Goal: Task Accomplishment & Management: Use online tool/utility

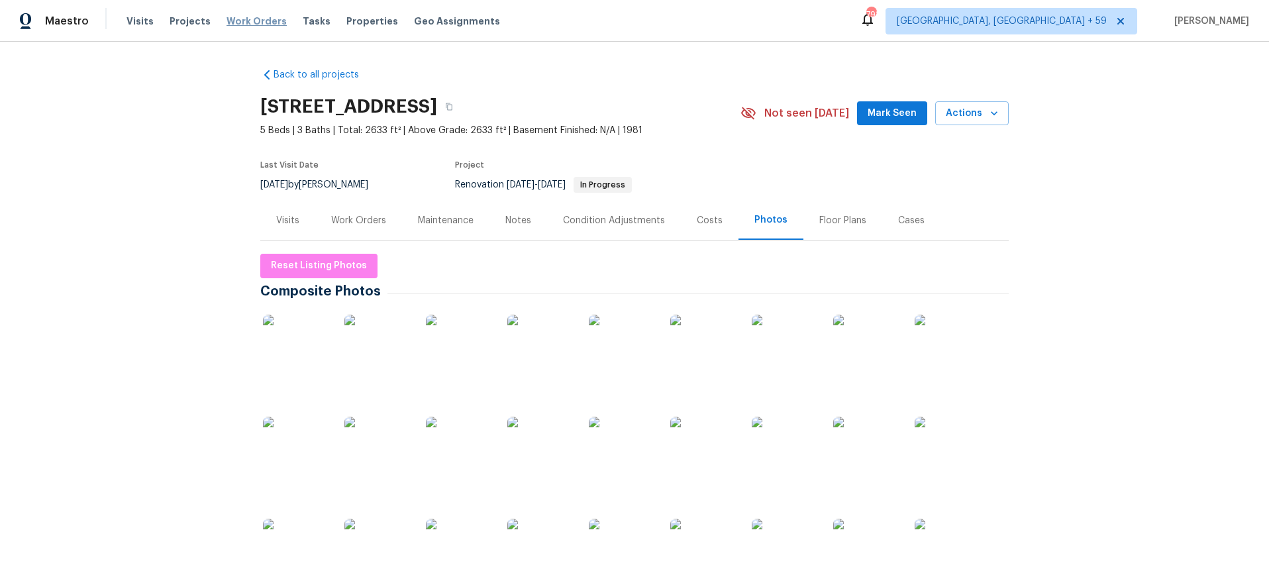
click at [227, 19] on span "Work Orders" at bounding box center [257, 21] width 60 height 13
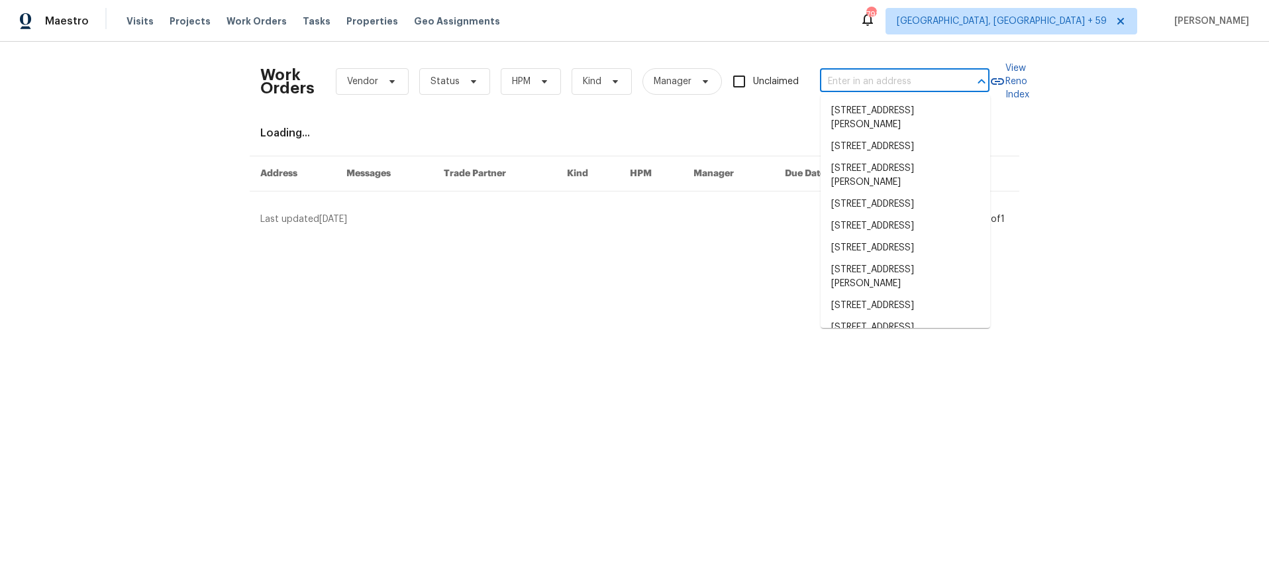
click at [853, 77] on input "text" at bounding box center [886, 82] width 132 height 21
paste input "2122 Belhaven Ln SE"
type input "2122 Belhaven Ln SE"
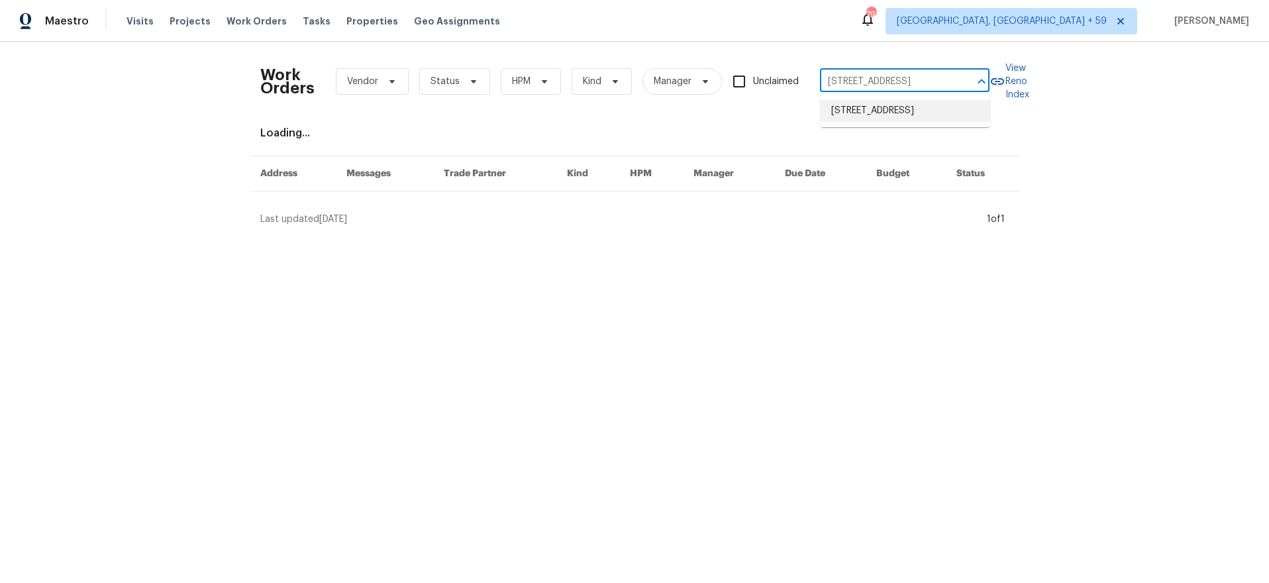
click at [852, 105] on li "2122 Belhaven Ln SE, Atlanta, GA 30315" at bounding box center [906, 111] width 170 height 22
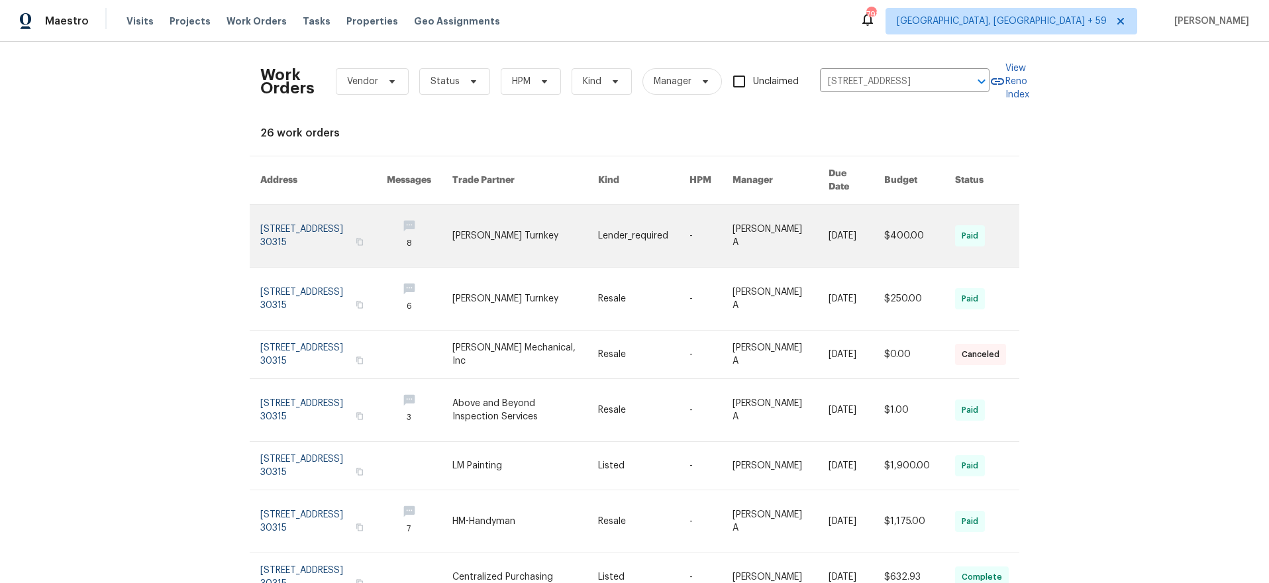
click at [323, 221] on link at bounding box center [323, 236] width 127 height 62
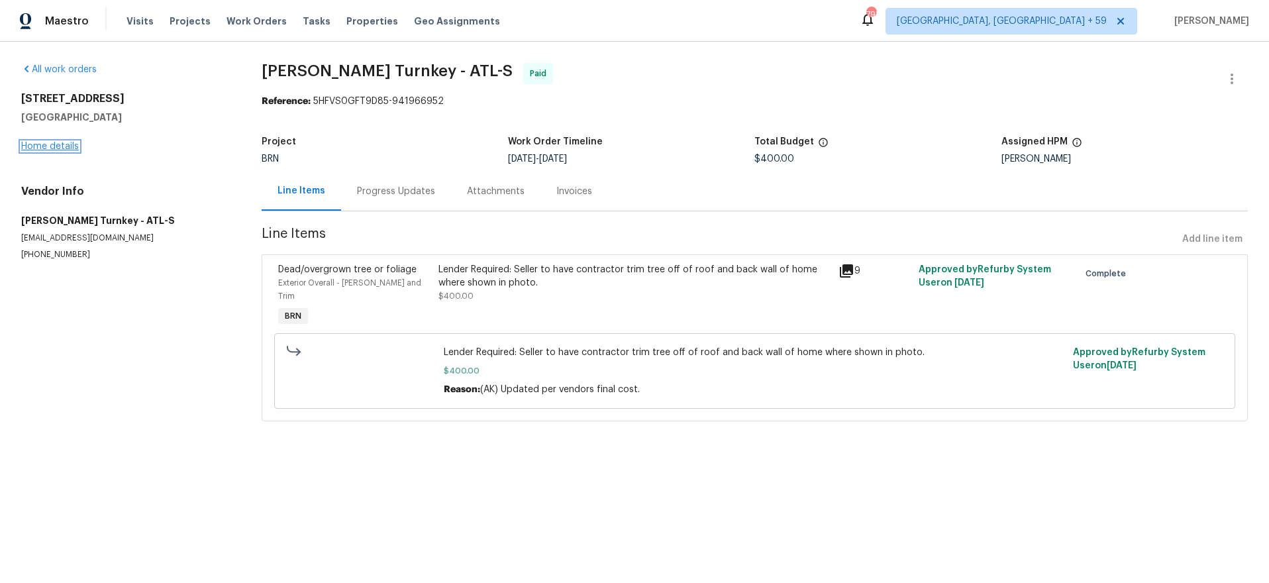
click at [39, 146] on link "Home details" at bounding box center [50, 146] width 58 height 9
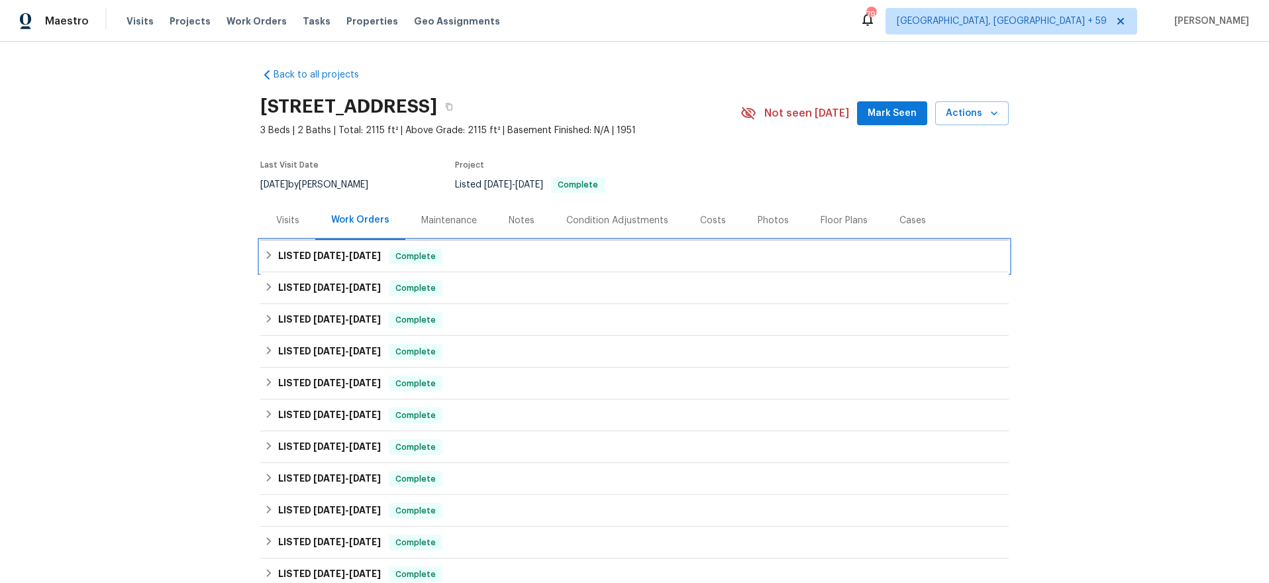
click at [323, 260] on h6 "LISTED 6/6/25 - 6/11/25" at bounding box center [329, 256] width 103 height 16
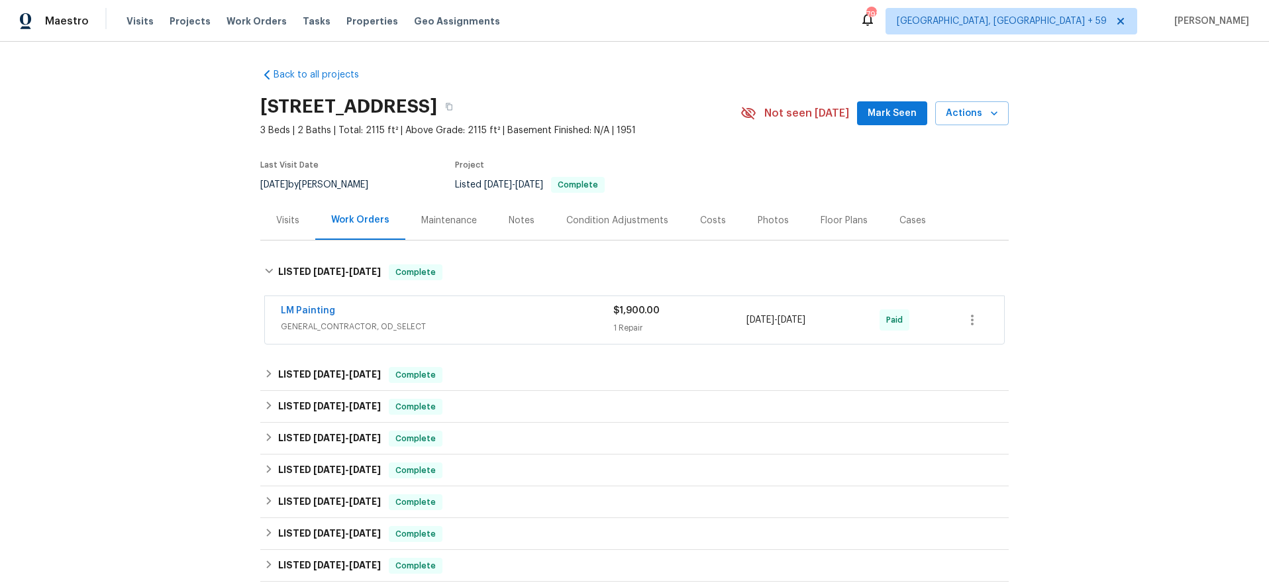
click at [474, 305] on div "LM Painting" at bounding box center [447, 312] width 333 height 16
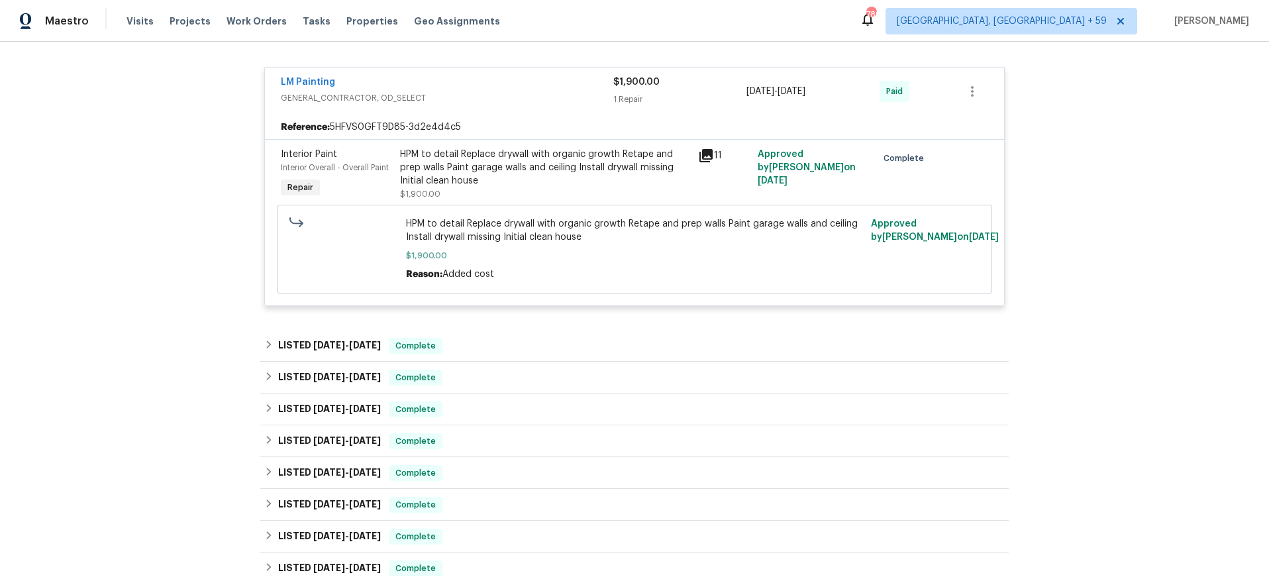
scroll to position [243, 0]
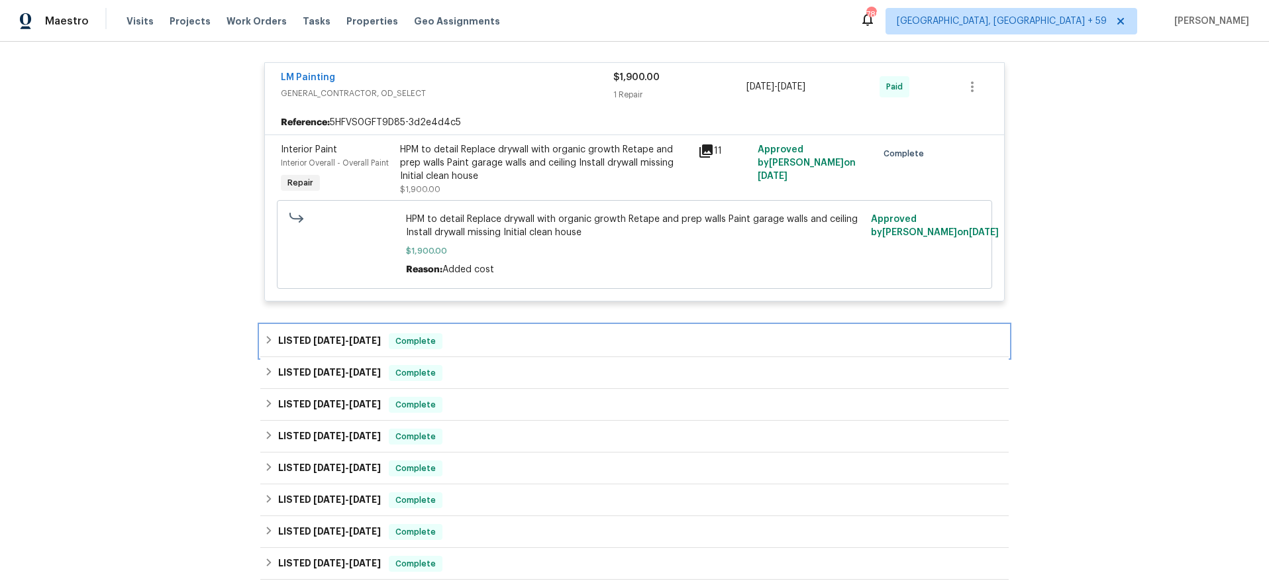
click at [303, 348] on h6 "LISTED 4/17/25 - 4/25/25" at bounding box center [329, 341] width 103 height 16
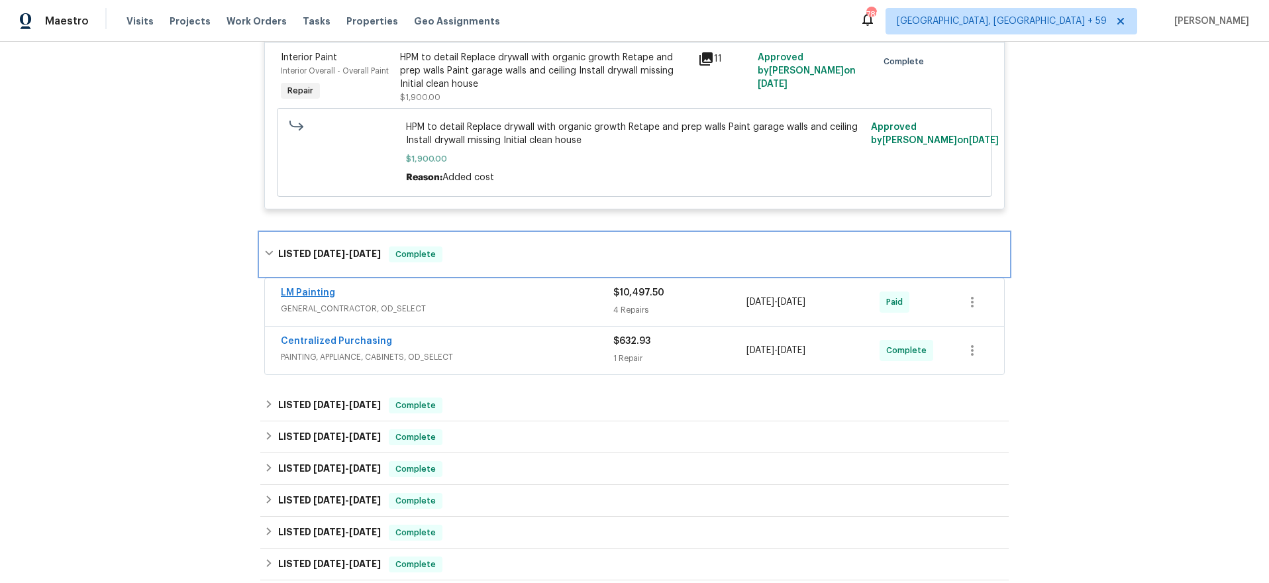
scroll to position [350, 0]
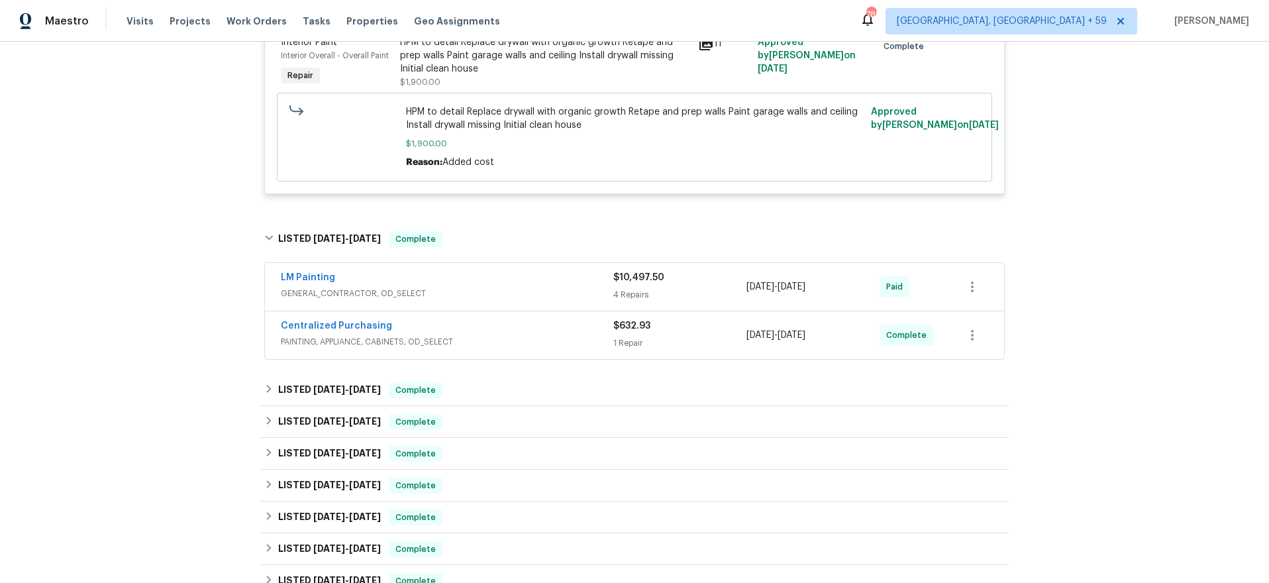
click at [484, 288] on span "GENERAL_CONTRACTOR, OD_SELECT" at bounding box center [447, 293] width 333 height 13
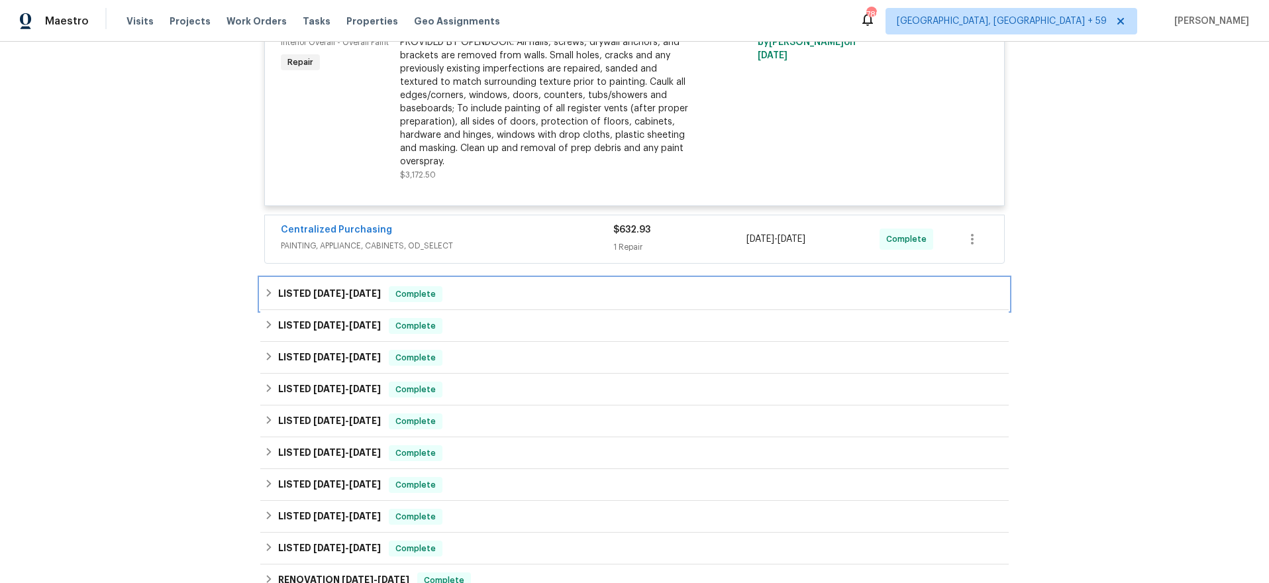
click at [478, 302] on div "LISTED 3/17/25 - 3/19/25 Complete" at bounding box center [634, 294] width 741 height 16
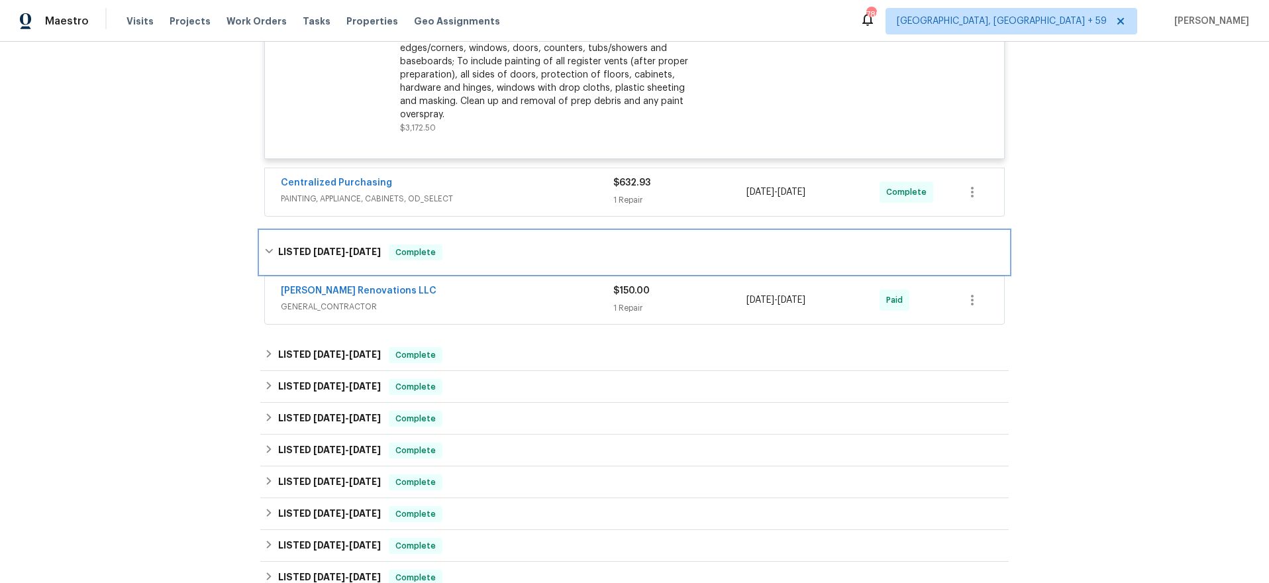
scroll to position [1323, 0]
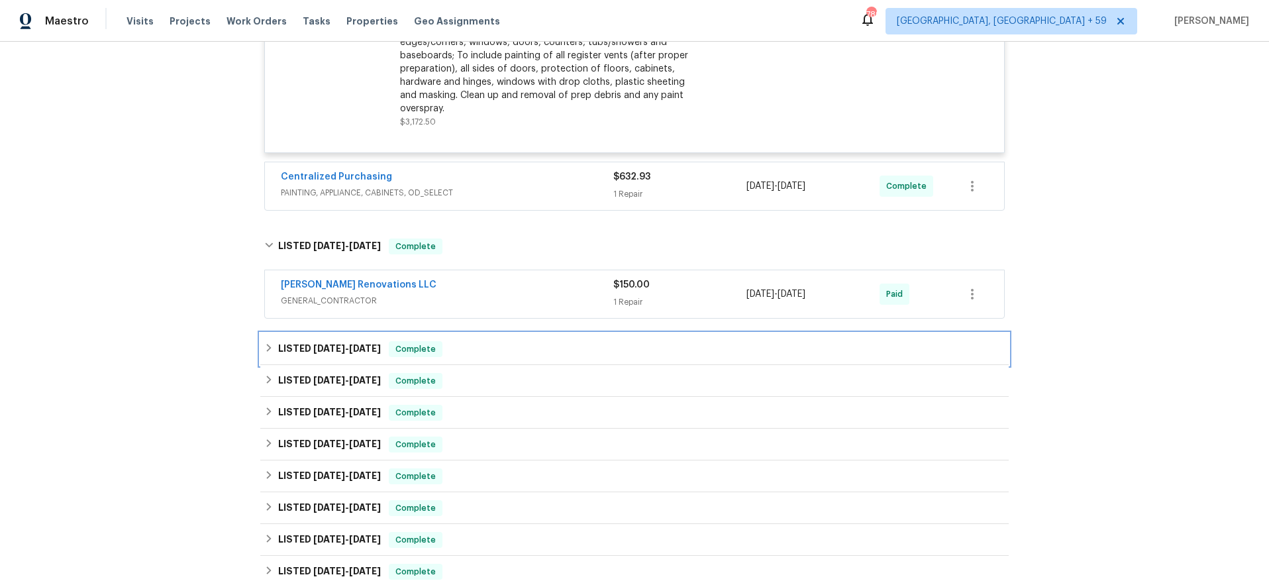
click at [483, 351] on div "LISTED 2/12/25 - 2/14/25 Complete" at bounding box center [634, 349] width 741 height 16
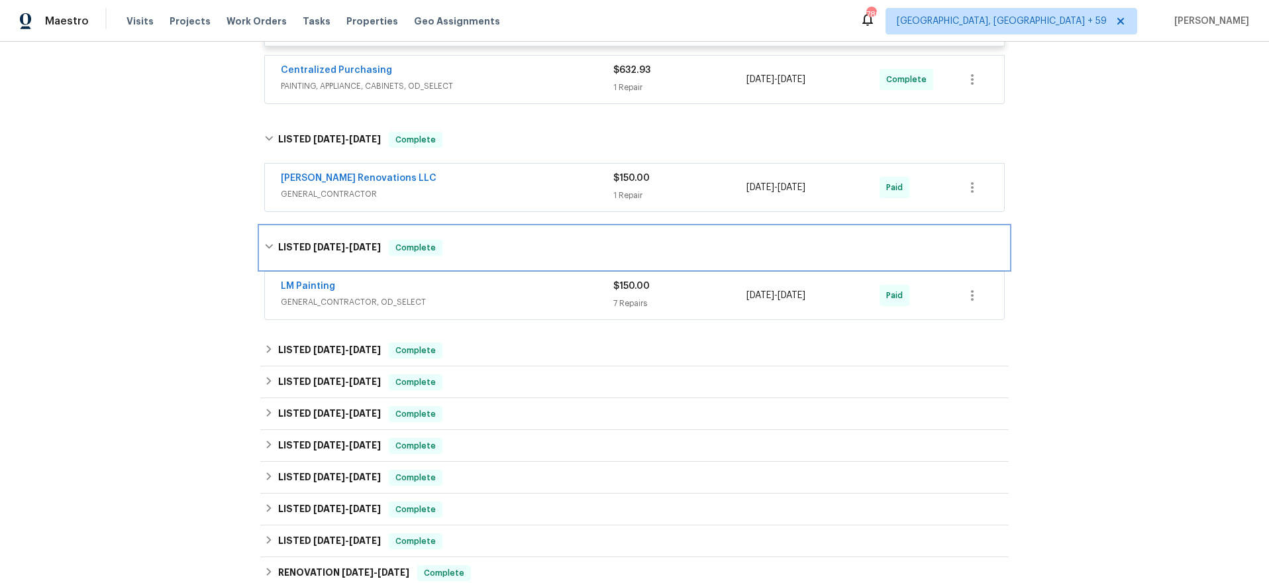
scroll to position [1464, 0]
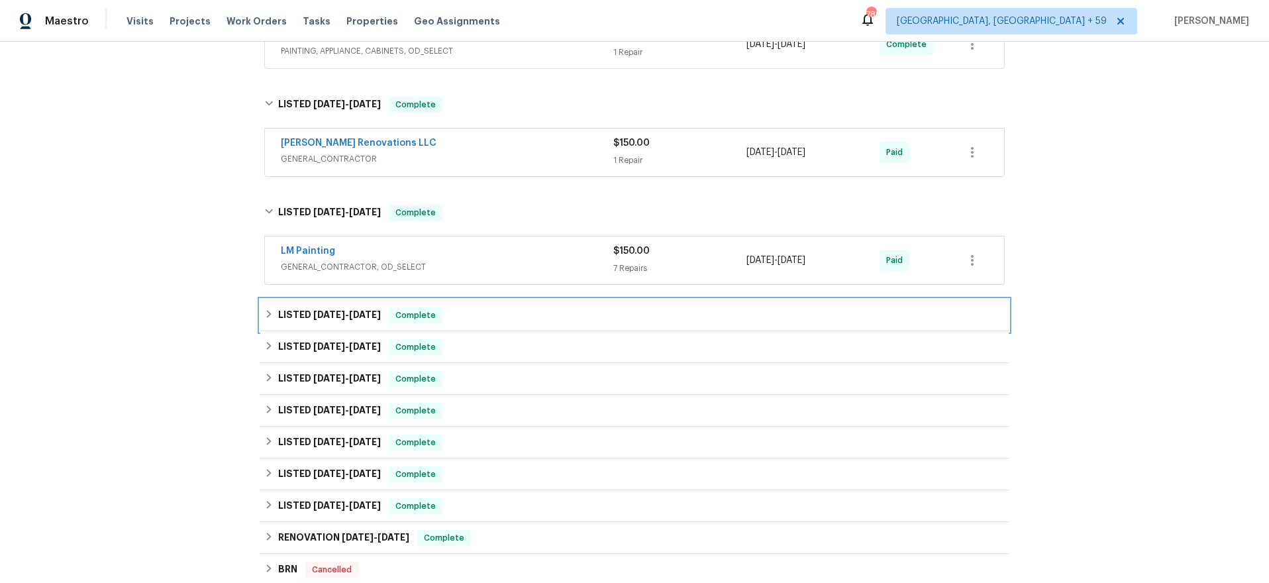
click at [494, 311] on div "LISTED 12/30/24 - 1/8/25 Complete" at bounding box center [634, 315] width 741 height 16
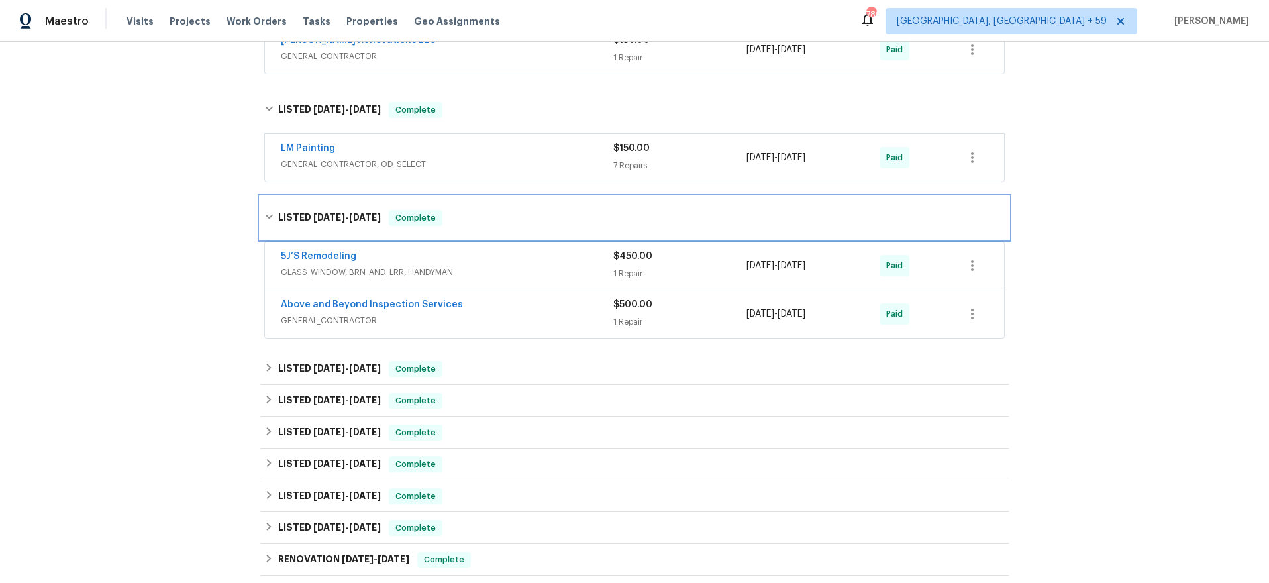
scroll to position [1579, 0]
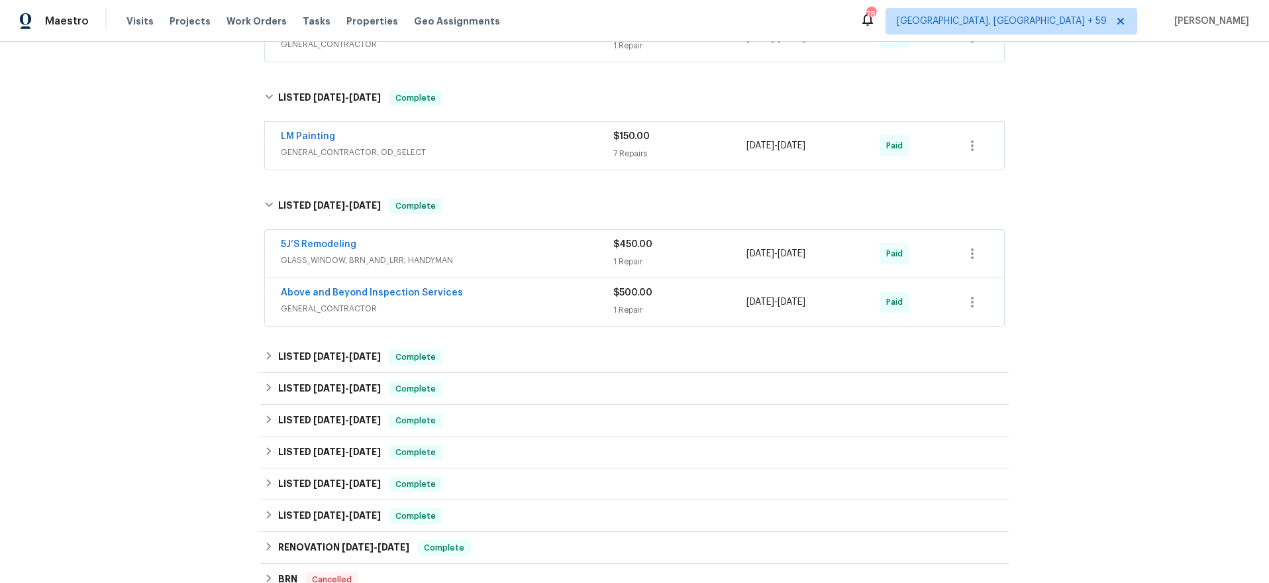
click at [499, 308] on span "GENERAL_CONTRACTOR" at bounding box center [447, 308] width 333 height 13
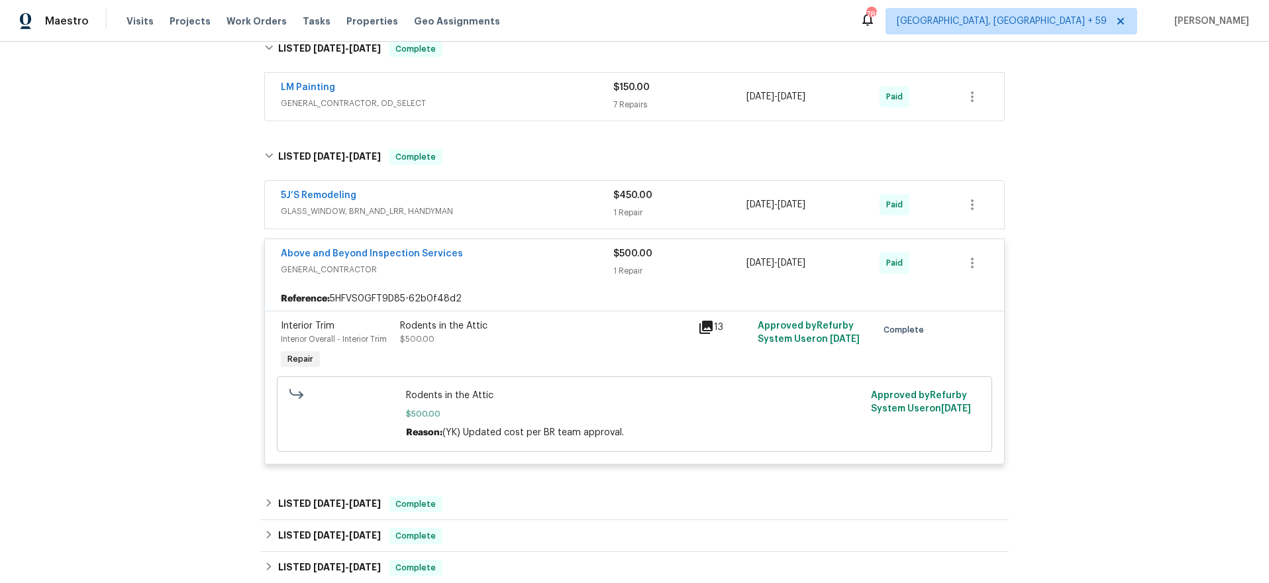
scroll to position [1667, 0]
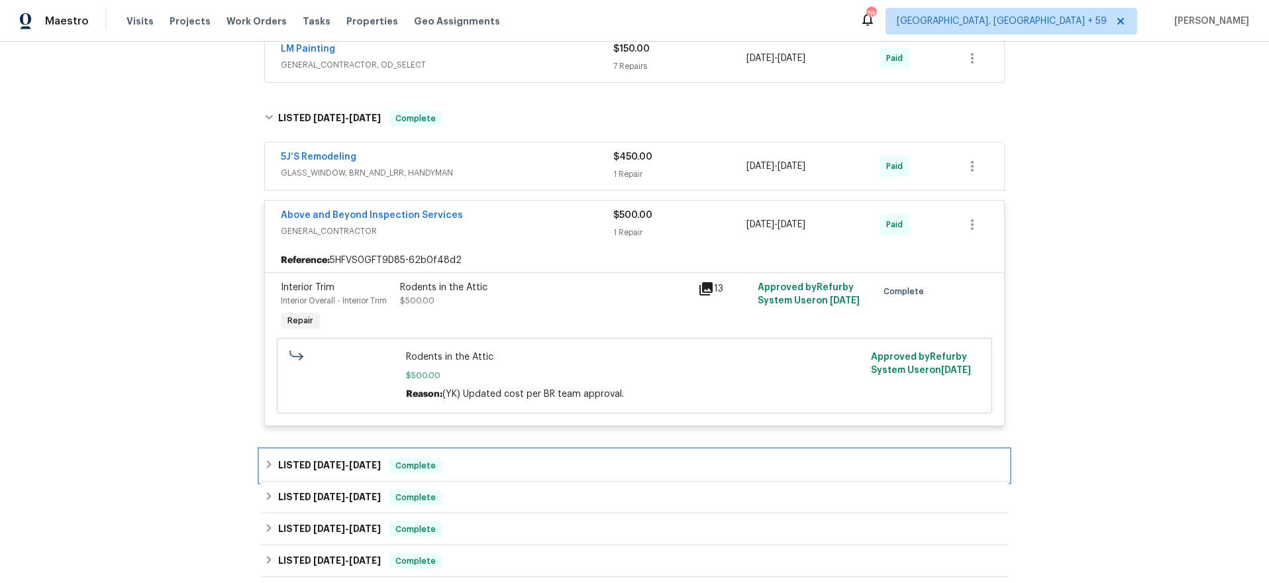
drag, startPoint x: 426, startPoint y: 454, endPoint x: 384, endPoint y: 454, distance: 42.4
click at [394, 452] on div "LISTED 12/9/24 - 12/13/24 Complete" at bounding box center [634, 466] width 748 height 32
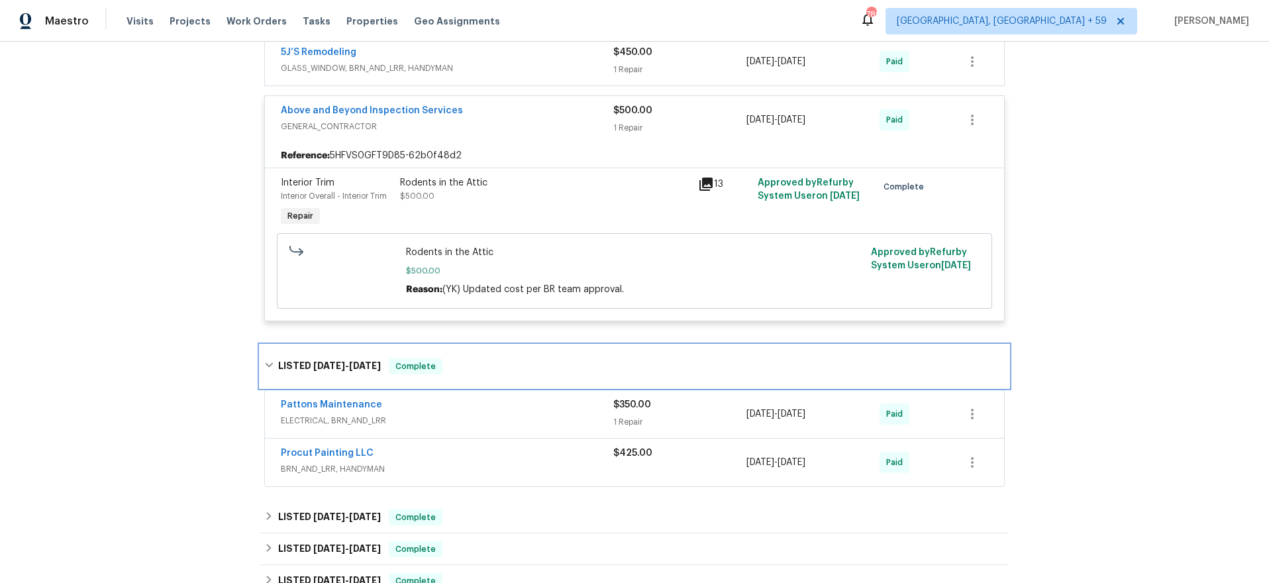
scroll to position [1792, 0]
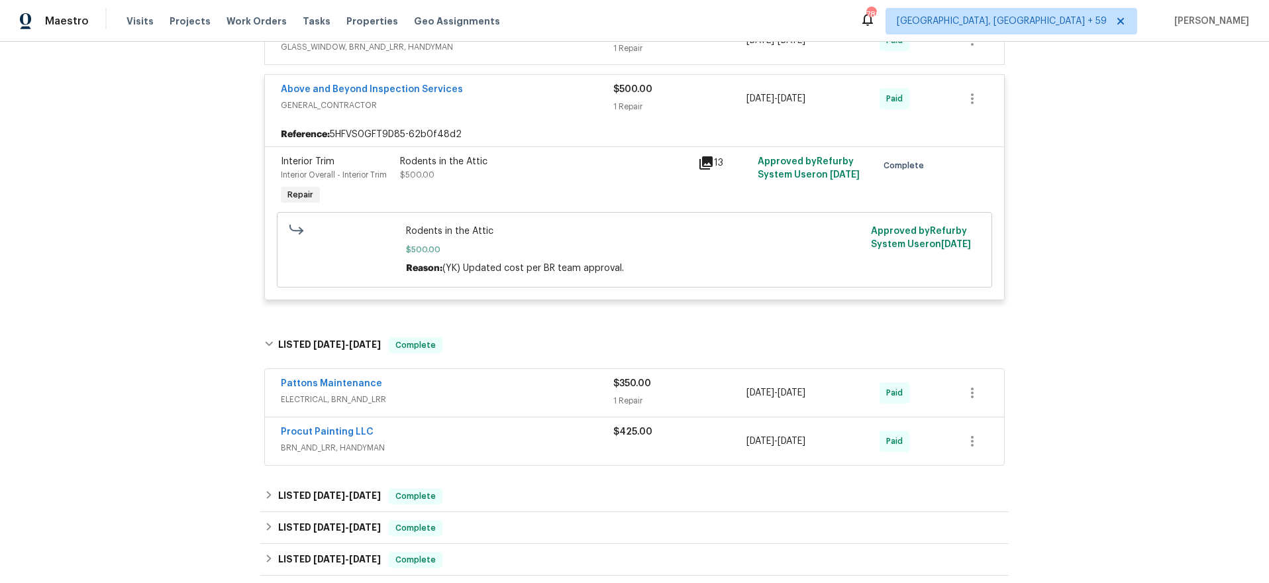
click at [573, 384] on div "Pattons Maintenance" at bounding box center [447, 385] width 333 height 16
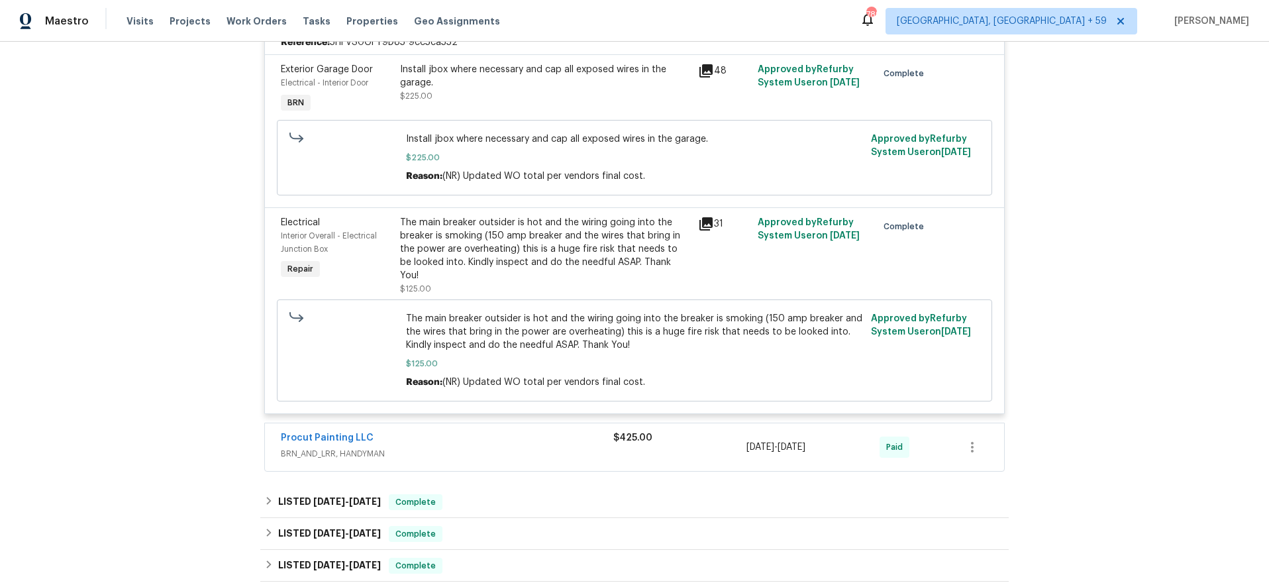
scroll to position [2192, 0]
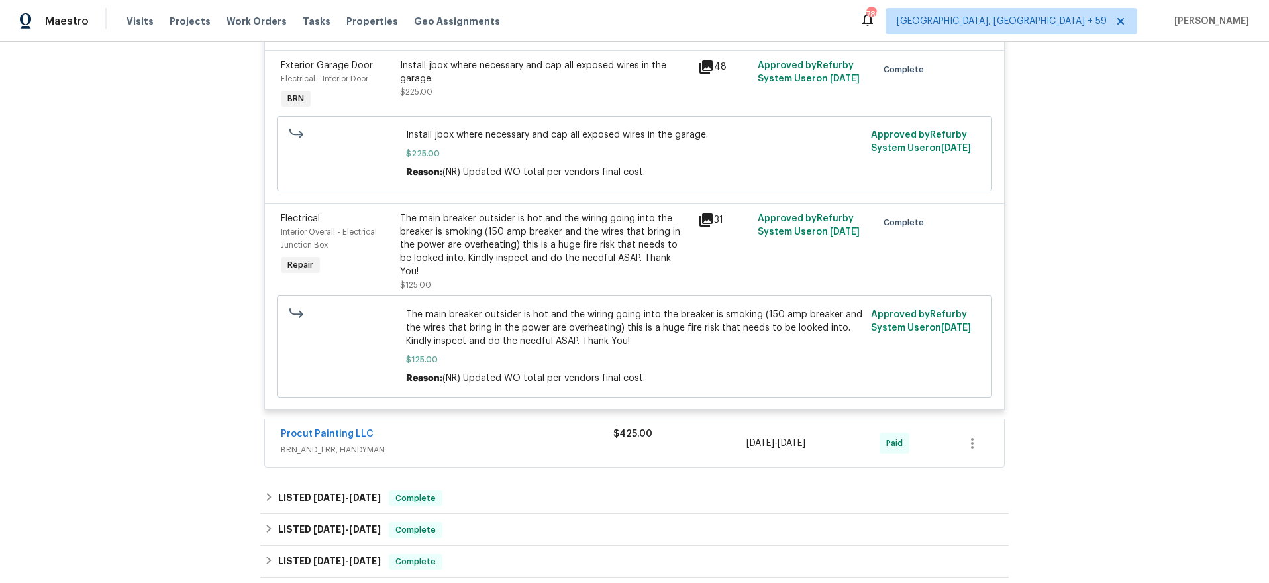
click at [542, 443] on span "BRN_AND_LRR, HANDYMAN" at bounding box center [447, 449] width 333 height 13
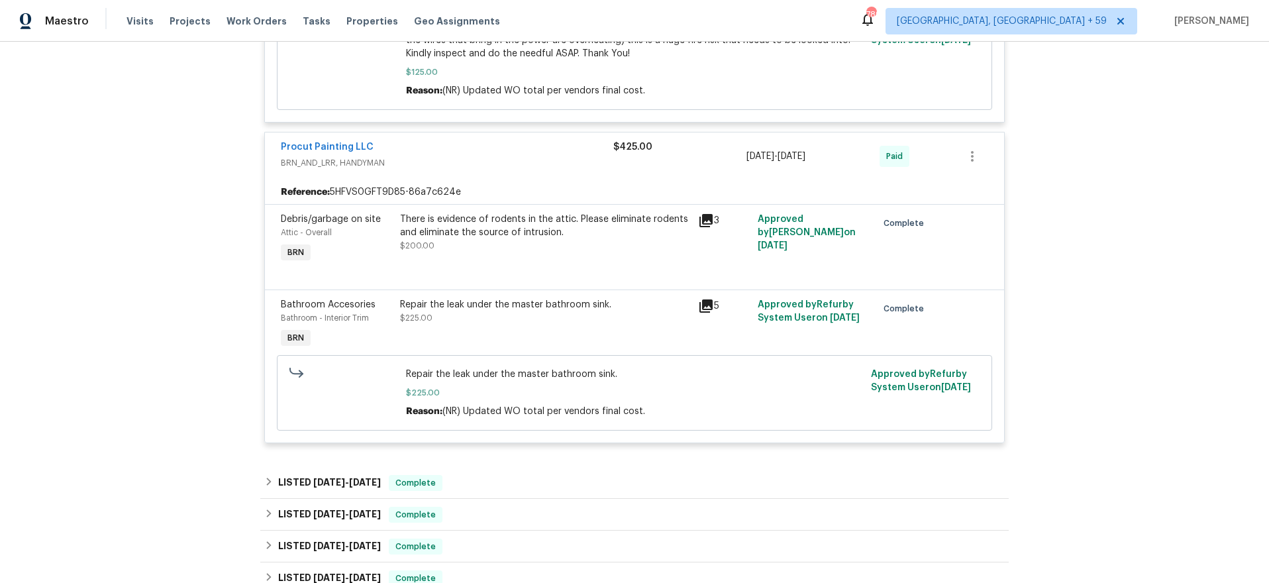
scroll to position [2484, 0]
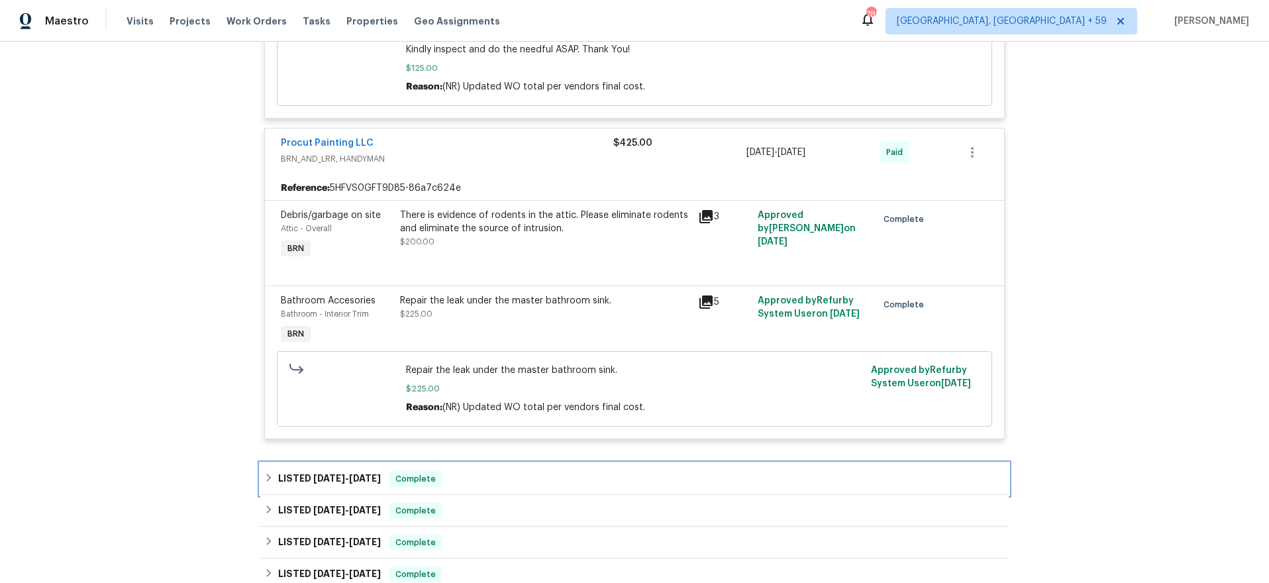
click at [490, 463] on div "LISTED 10/24/24 - 10/25/24 Complete" at bounding box center [634, 479] width 748 height 32
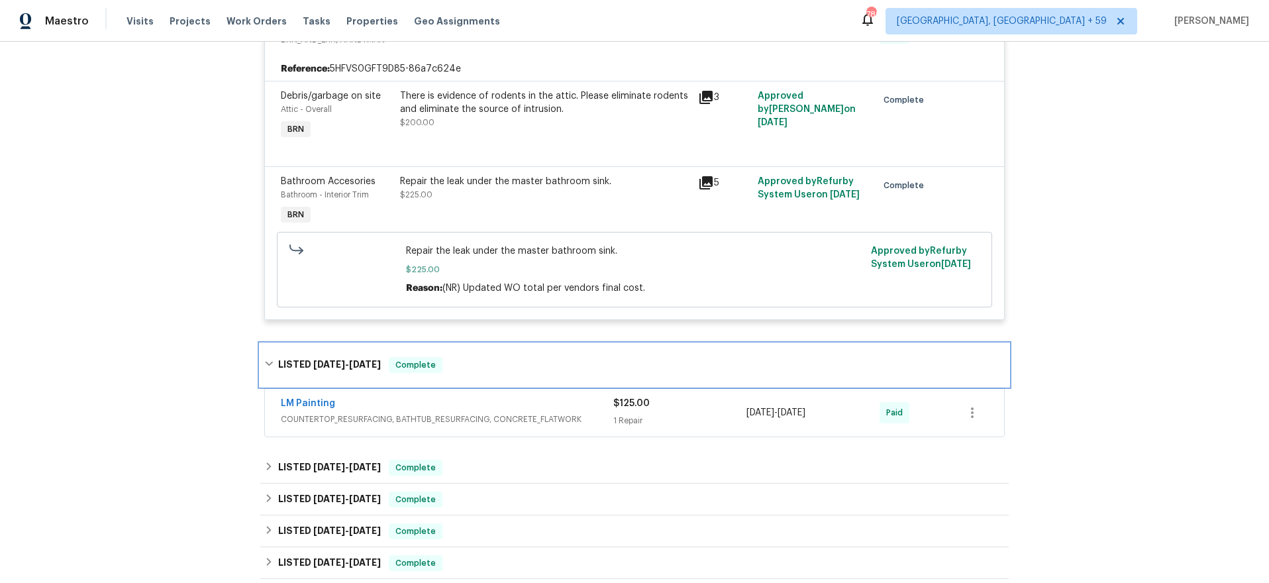
scroll to position [2606, 0]
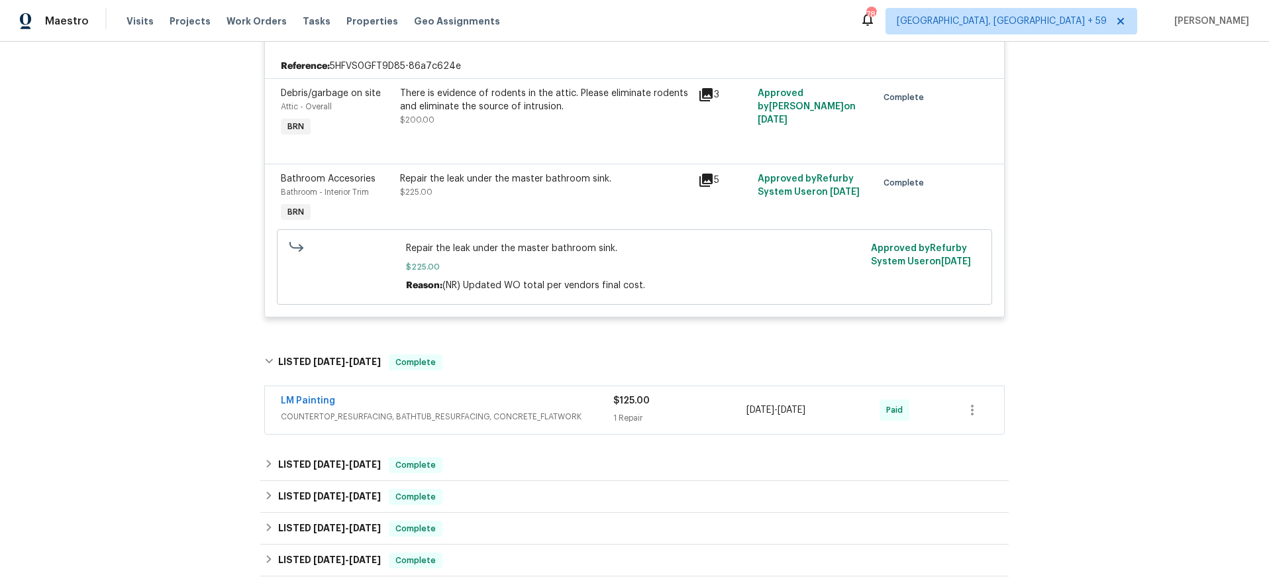
click at [538, 386] on div "LM Painting COUNTERTOP_RESURFACING, BATHTUB_RESURFACING, CONCRETE_FLATWORK $125…" at bounding box center [634, 410] width 739 height 48
click at [523, 394] on div "LM Painting" at bounding box center [447, 402] width 333 height 16
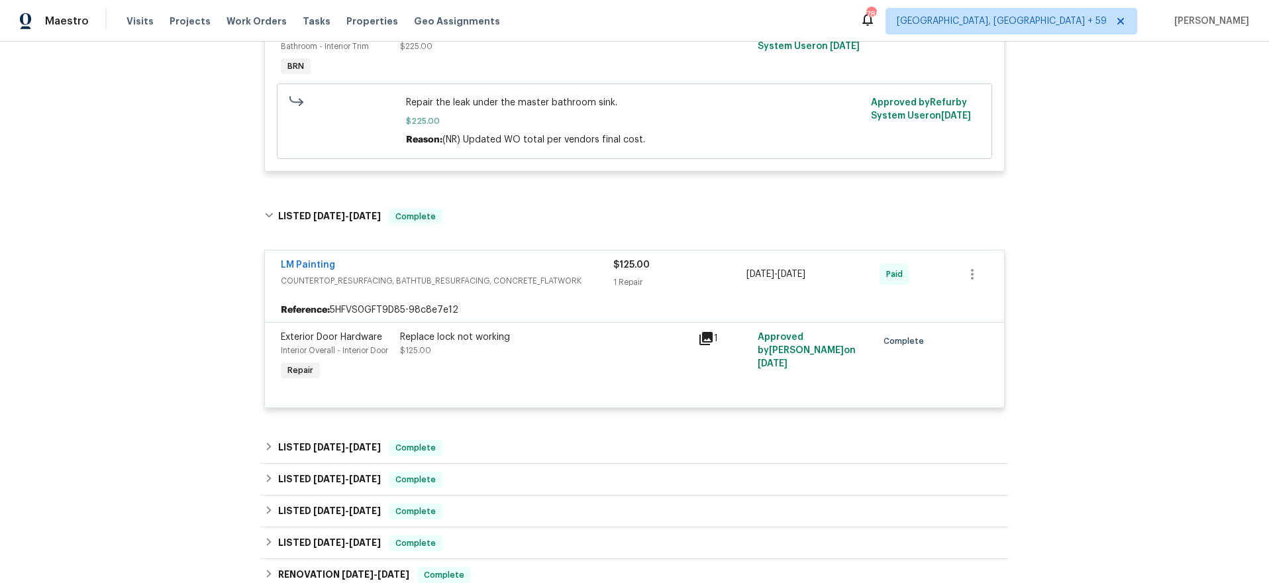
scroll to position [2764, 0]
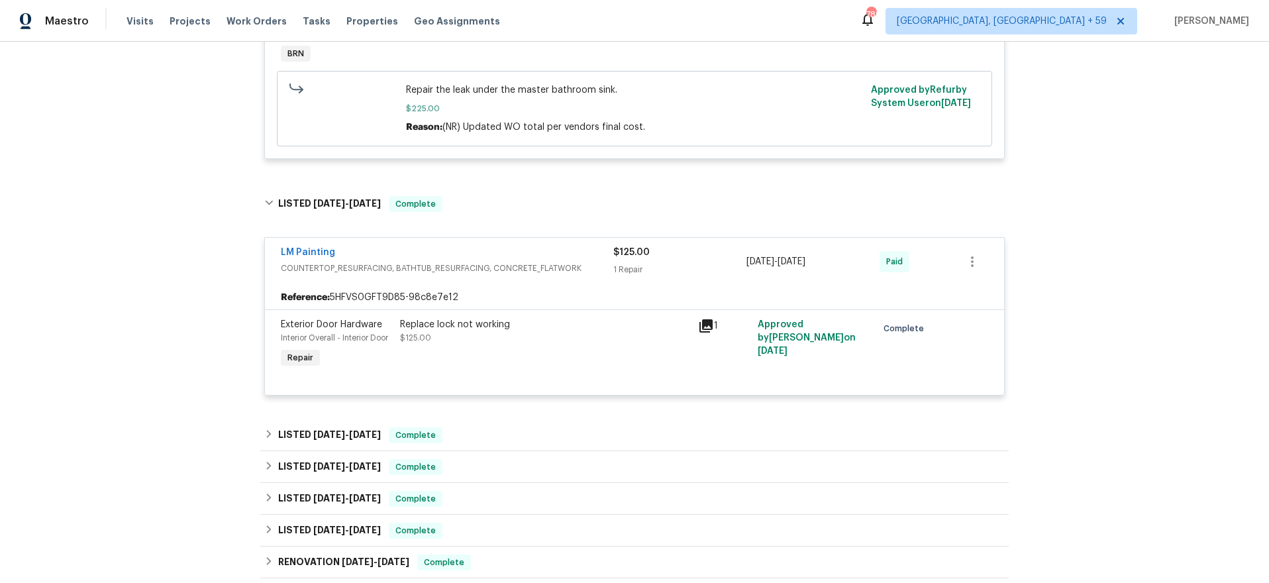
click at [368, 430] on span "10/1/24" at bounding box center [365, 434] width 32 height 9
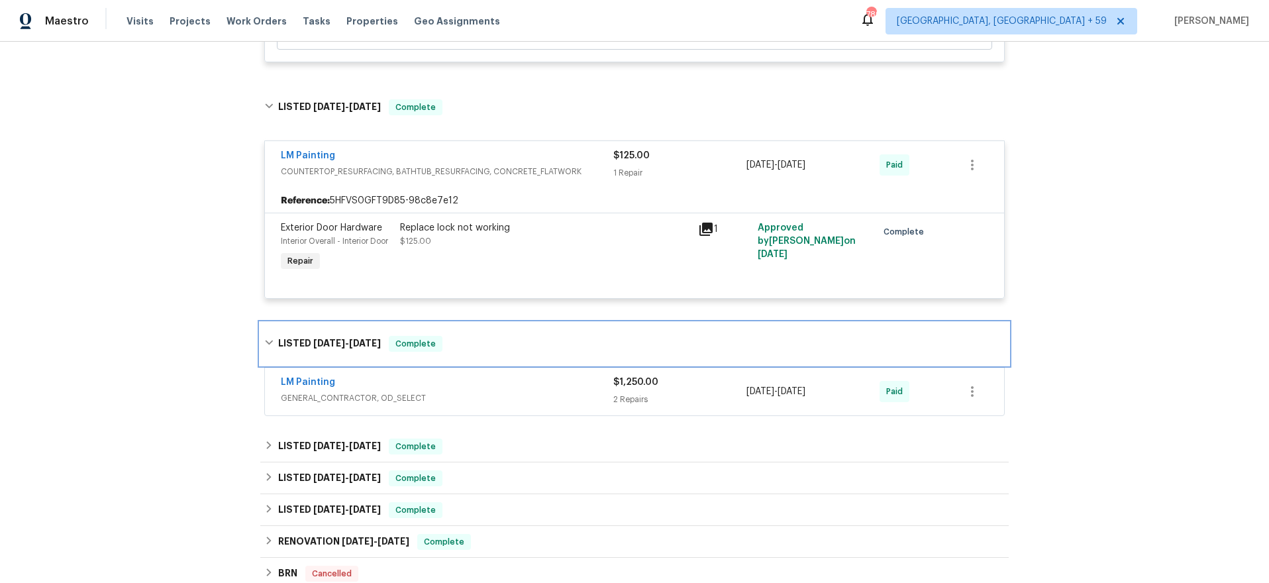
scroll to position [2862, 0]
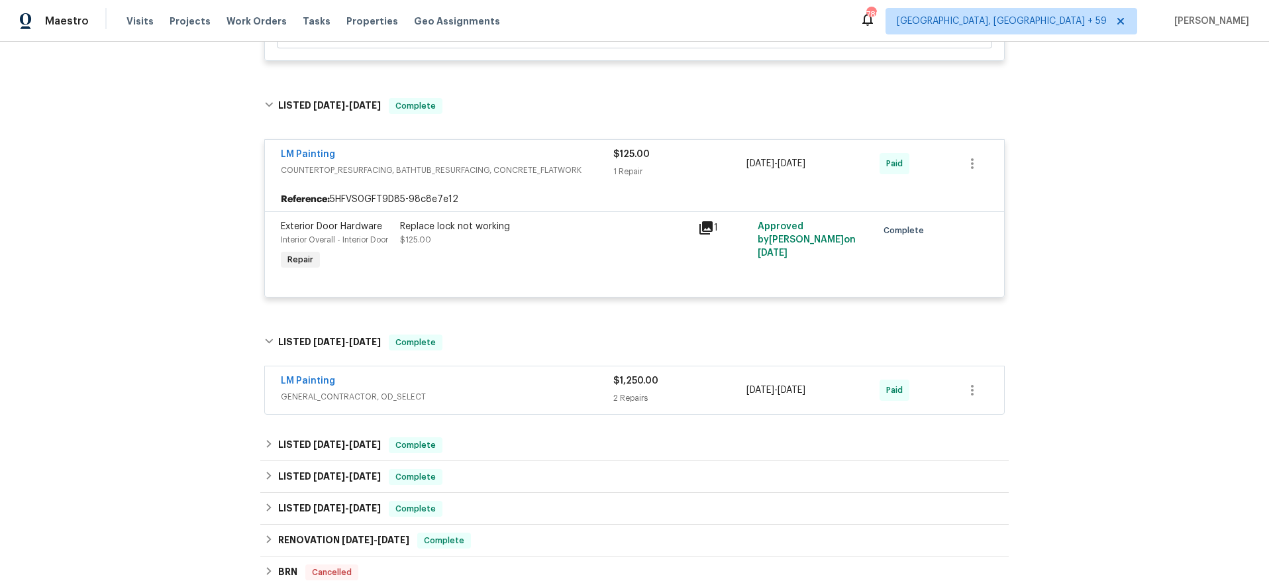
click at [515, 390] on span "GENERAL_CONTRACTOR, OD_SELECT" at bounding box center [447, 396] width 333 height 13
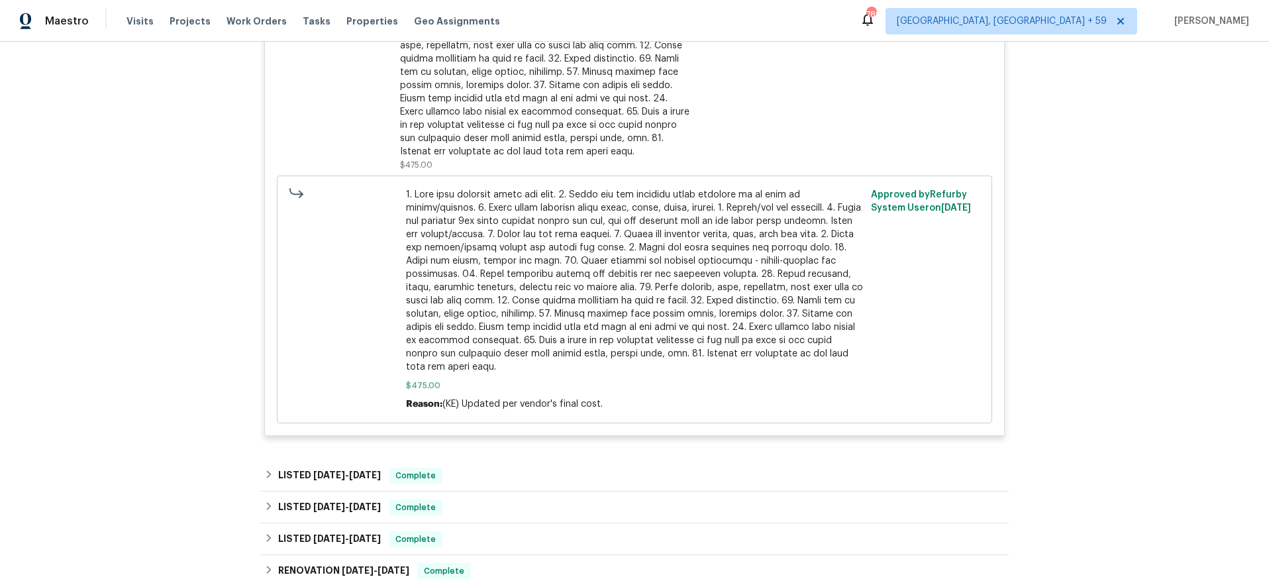
scroll to position [3552, 0]
click at [540, 479] on div "LISTED 9/22/24 - 9/27/24 Complete" at bounding box center [634, 474] width 748 height 32
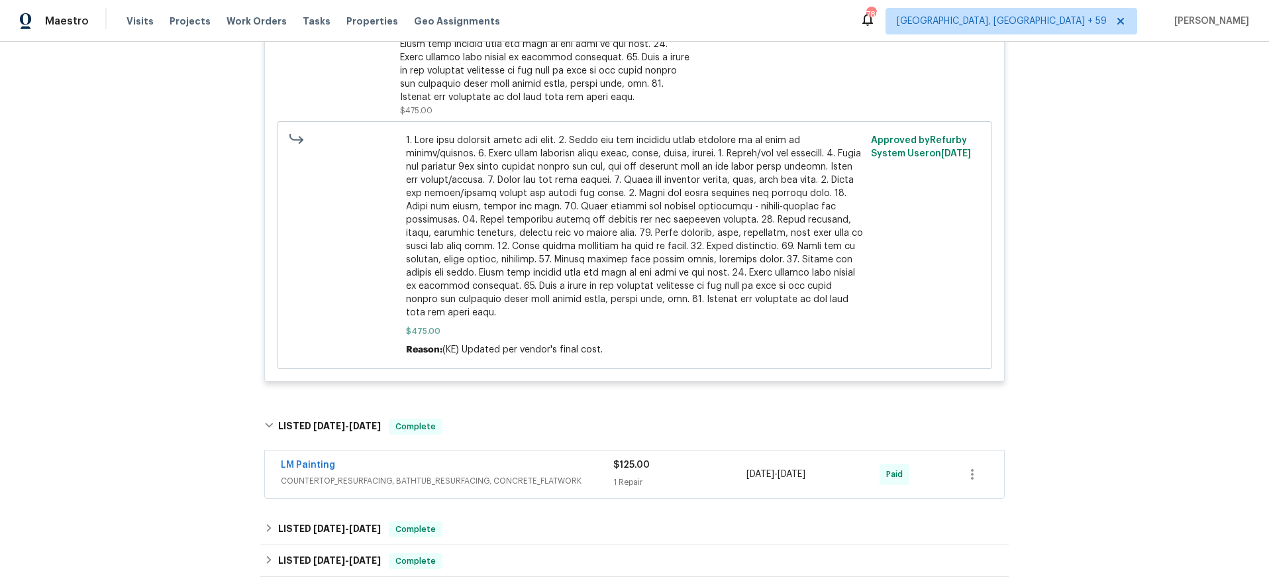
click at [574, 459] on div "LM Painting" at bounding box center [447, 466] width 333 height 16
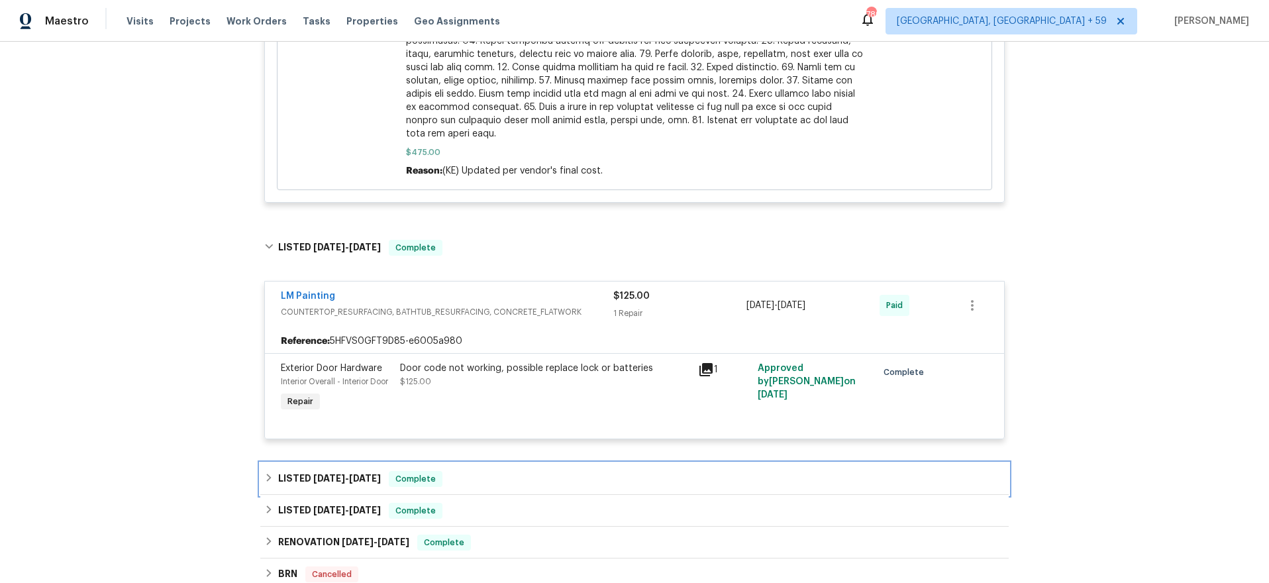
click at [572, 463] on div "LISTED 9/10/24 - 9/13/24 Complete" at bounding box center [634, 479] width 748 height 32
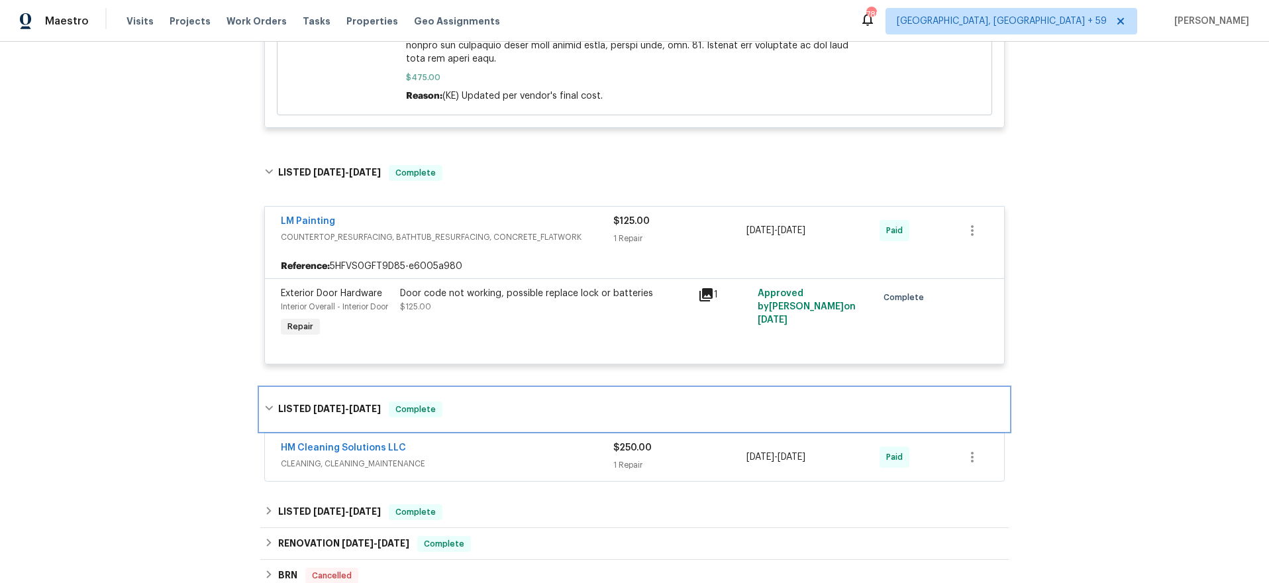
scroll to position [3864, 0]
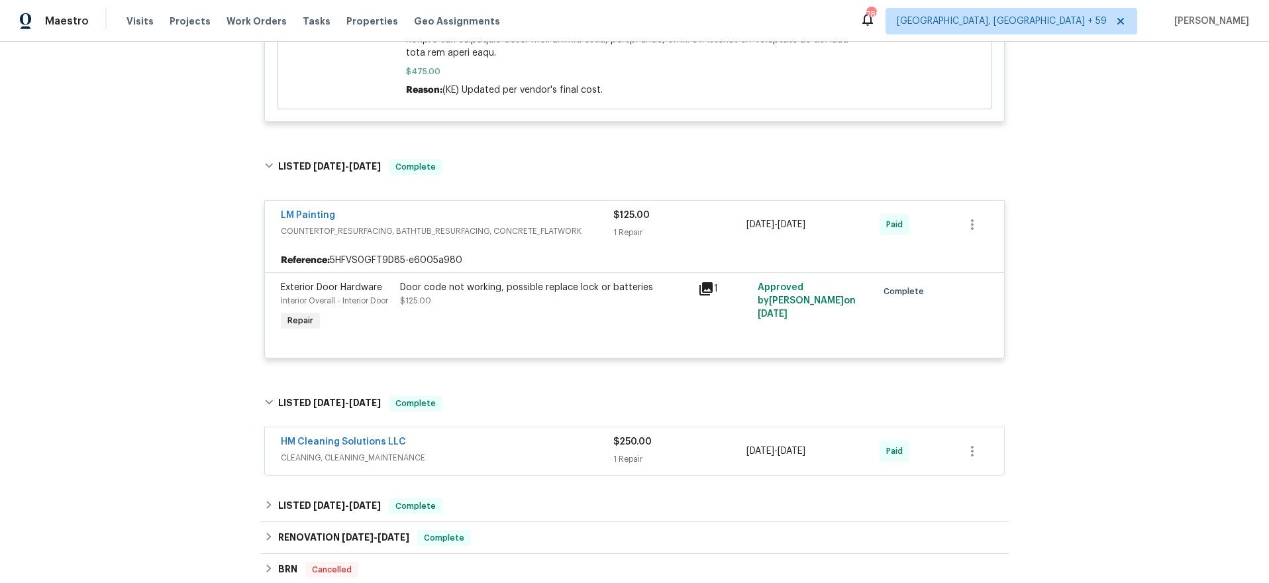
click at [572, 458] on div "HM Cleaning Solutions LLC CLEANING, CLEANING_MAINTENANCE $250.00 1 Repair 9/10/…" at bounding box center [634, 451] width 739 height 48
click at [558, 451] on span "CLEANING, CLEANING_MAINTENANCE" at bounding box center [447, 457] width 333 height 13
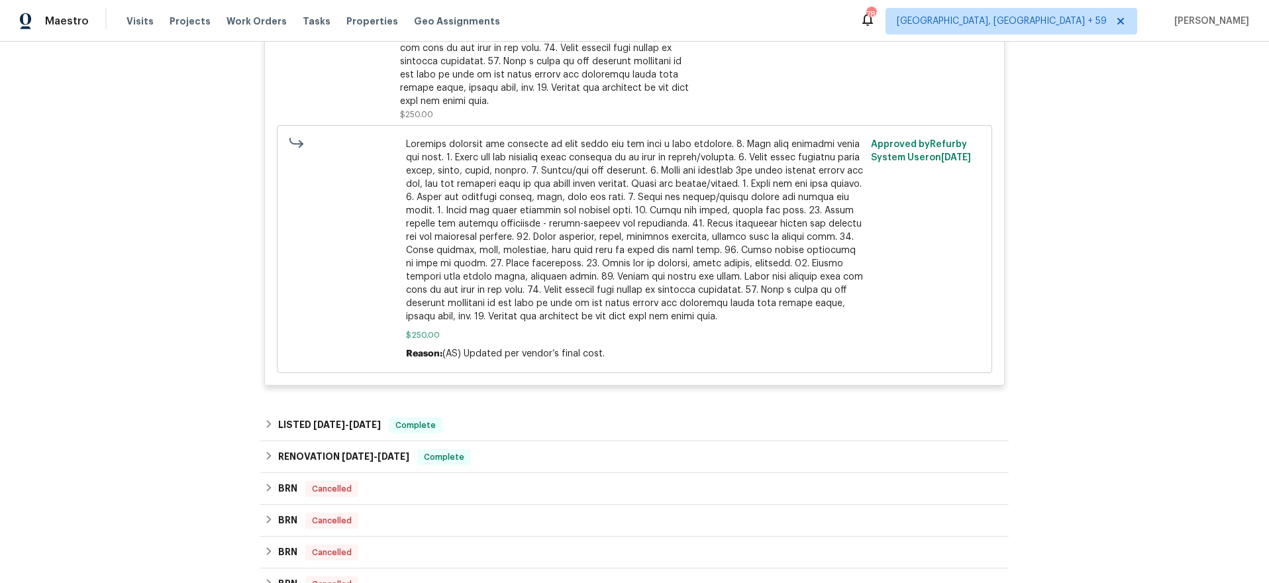
scroll to position [4681, 0]
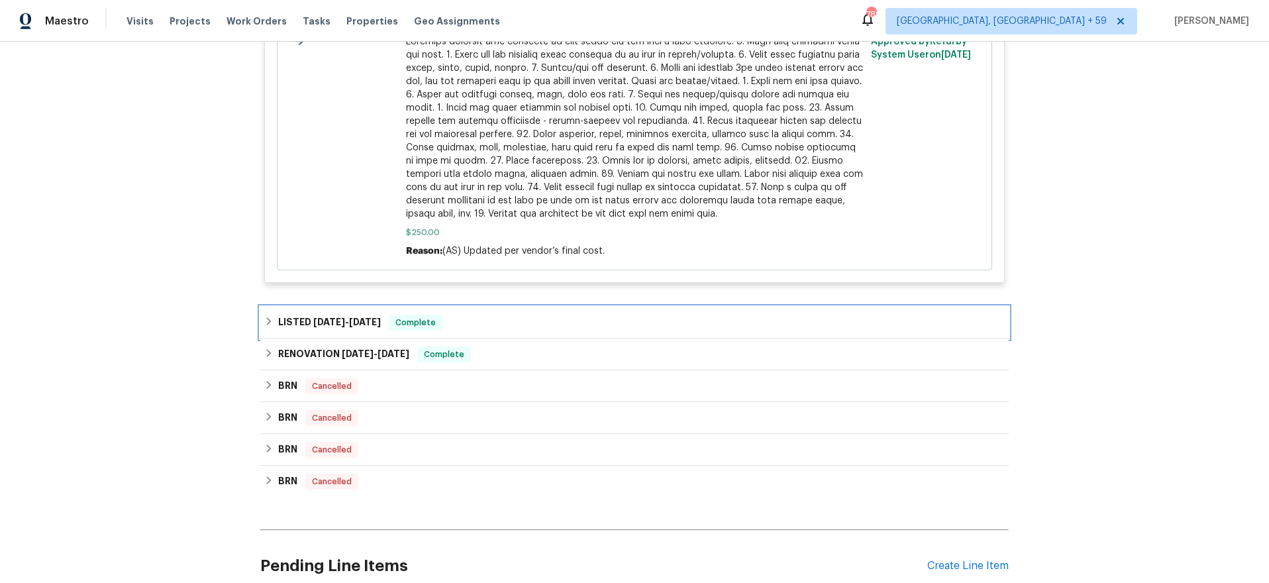
click at [458, 315] on div "LISTED 7/28/24 - 7/30/24 Complete" at bounding box center [634, 323] width 741 height 16
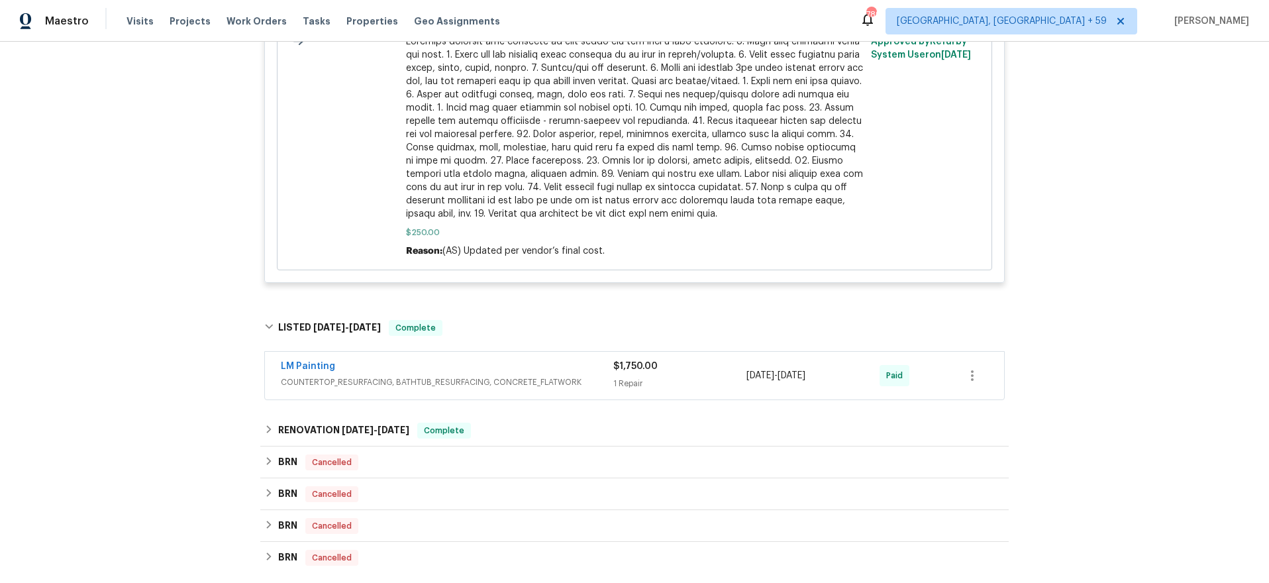
click at [505, 360] on div "LM Painting" at bounding box center [447, 368] width 333 height 16
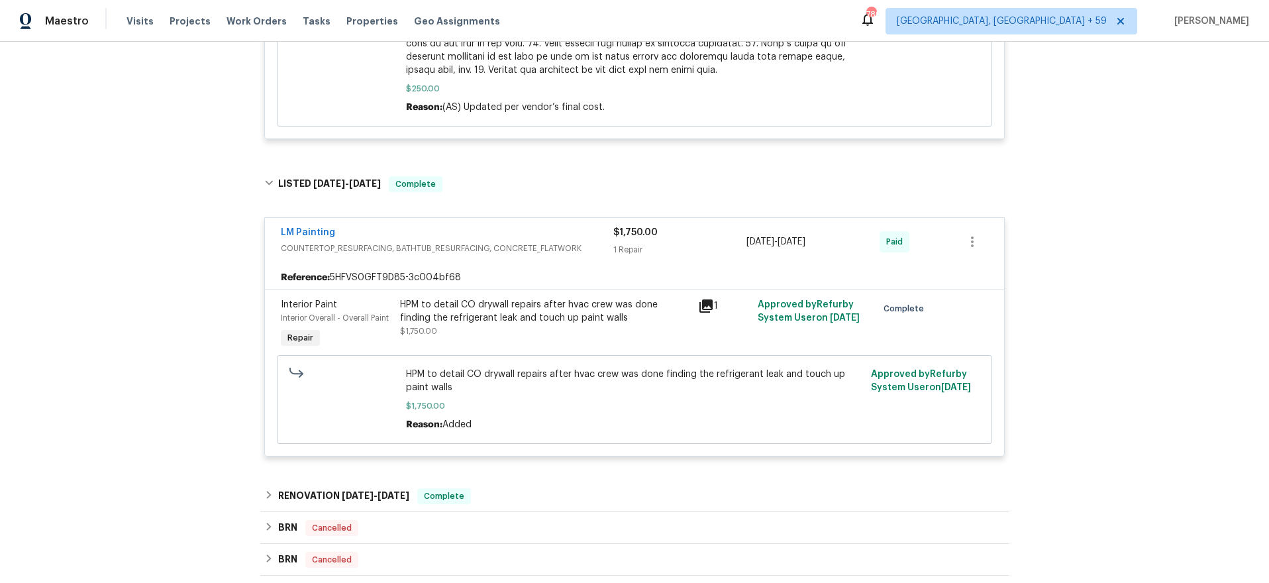
scroll to position [4827, 0]
click at [598, 486] on div "RENOVATION 7/22/24 - 7/31/24 Complete" at bounding box center [634, 494] width 741 height 16
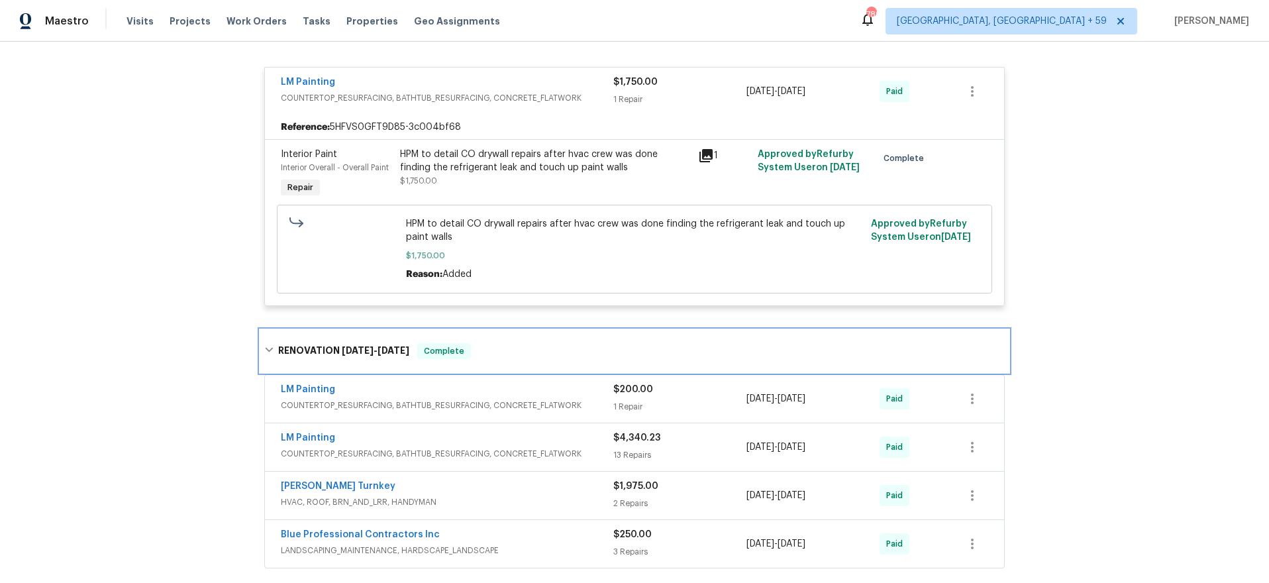
scroll to position [4980, 0]
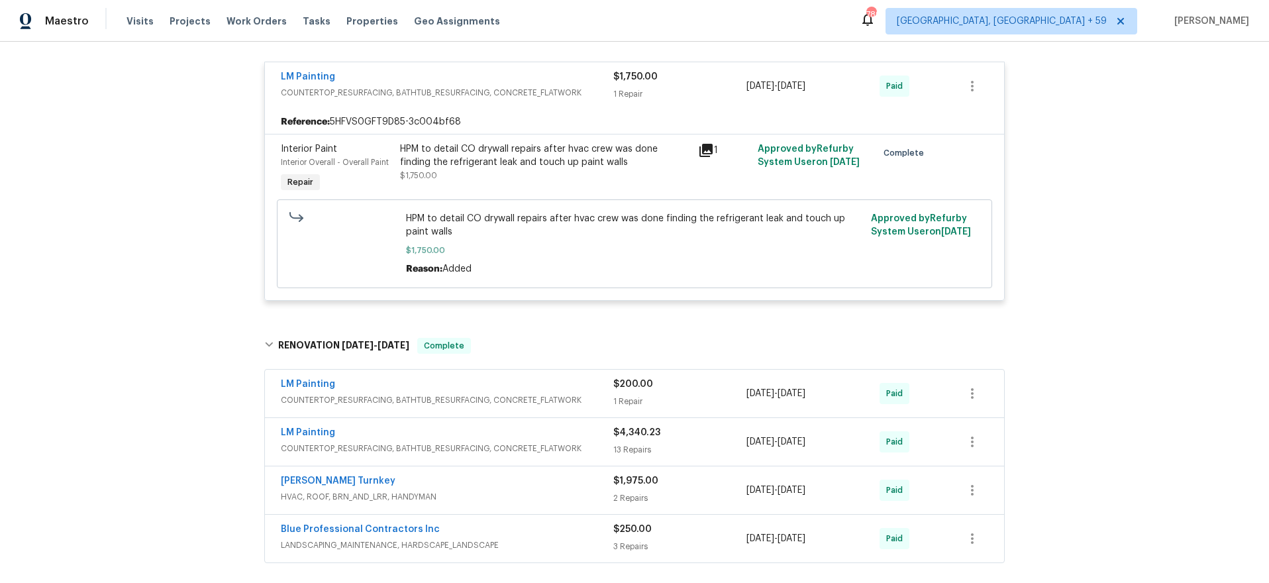
click at [478, 378] on div "LM Painting" at bounding box center [447, 386] width 333 height 16
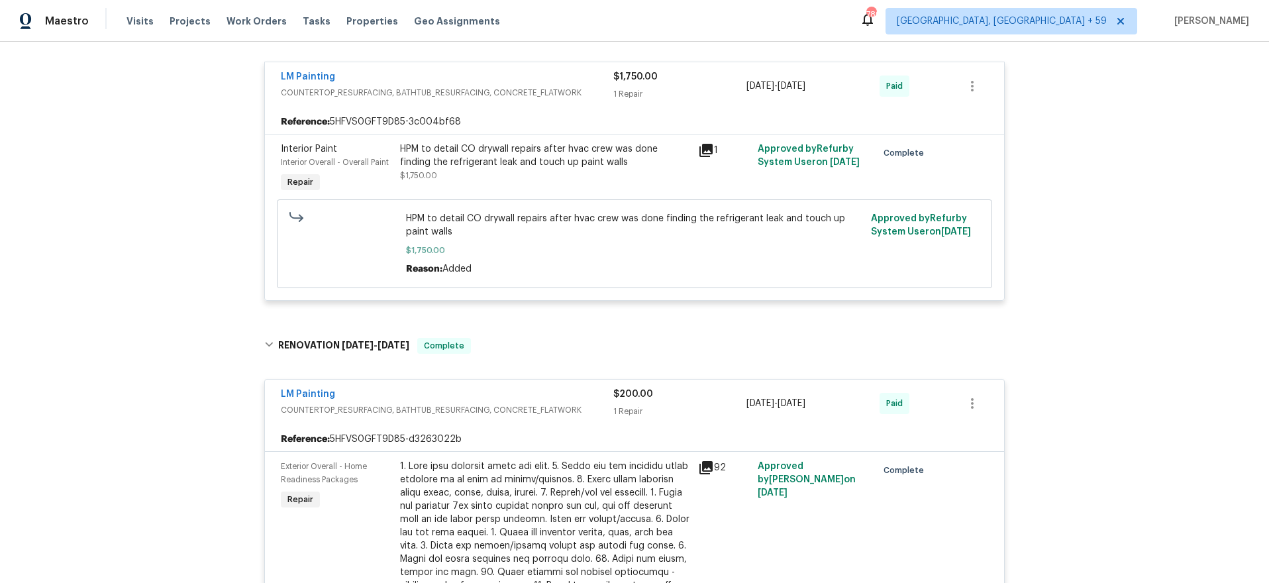
click at [478, 387] on div "LM Painting" at bounding box center [447, 395] width 333 height 16
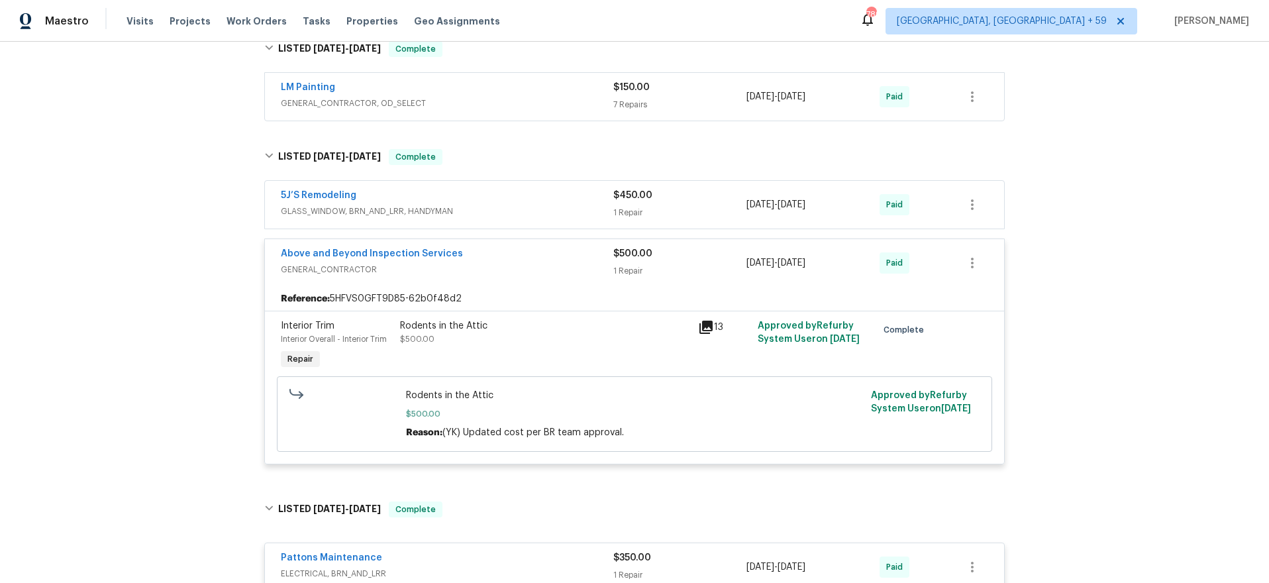
scroll to position [1497, 0]
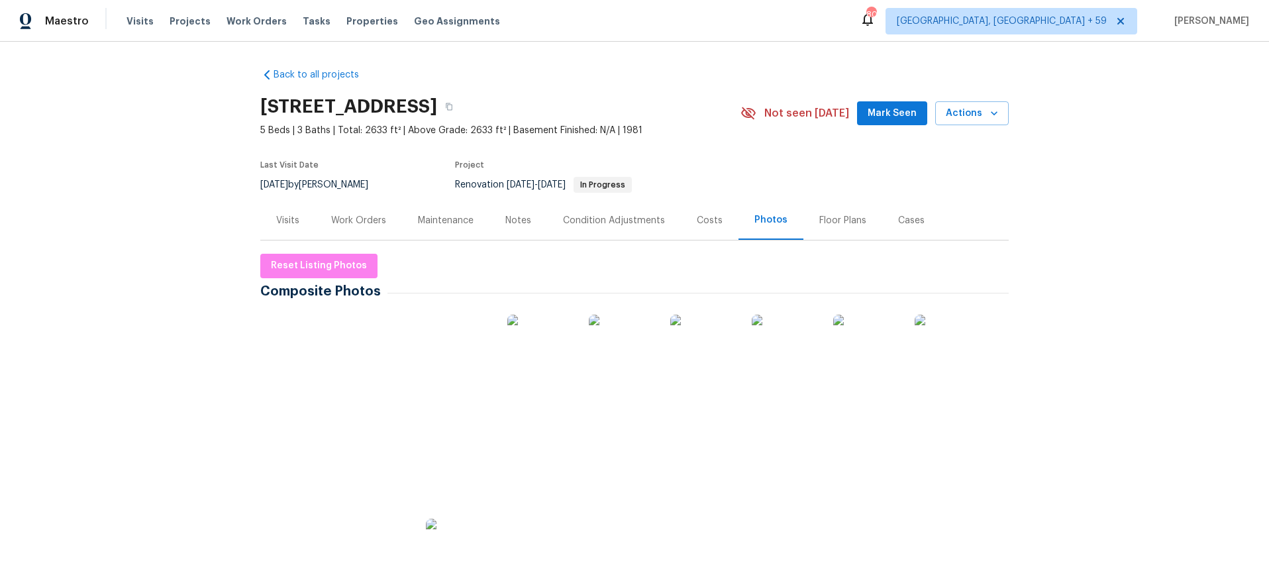
click at [360, 226] on div "Work Orders" at bounding box center [358, 220] width 55 height 13
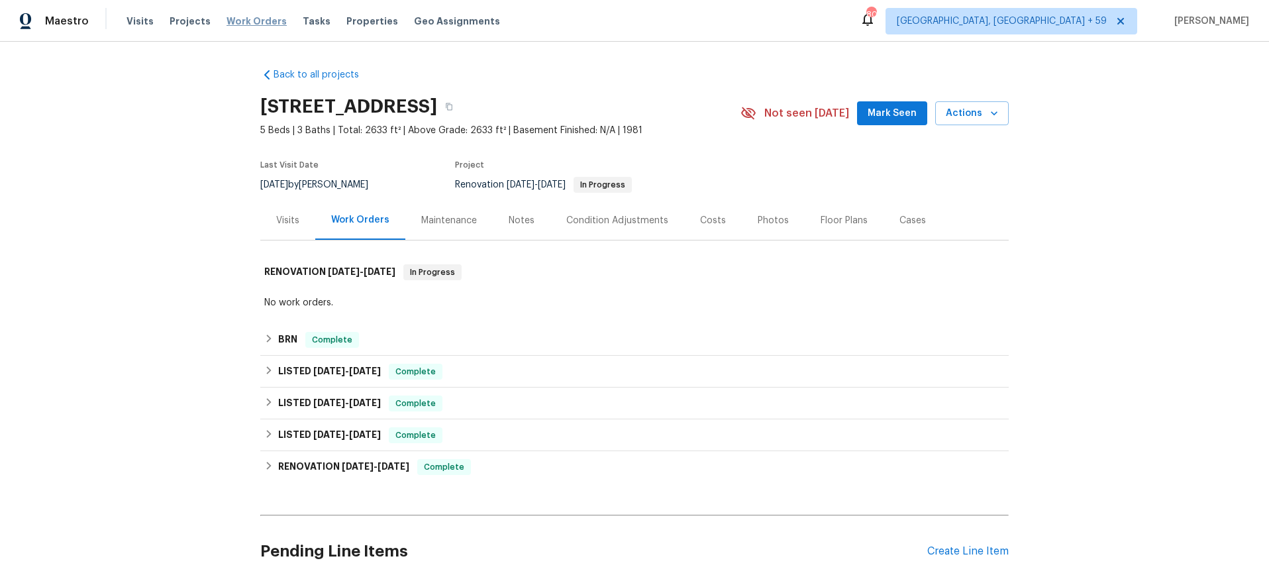
click at [238, 19] on span "Work Orders" at bounding box center [257, 21] width 60 height 13
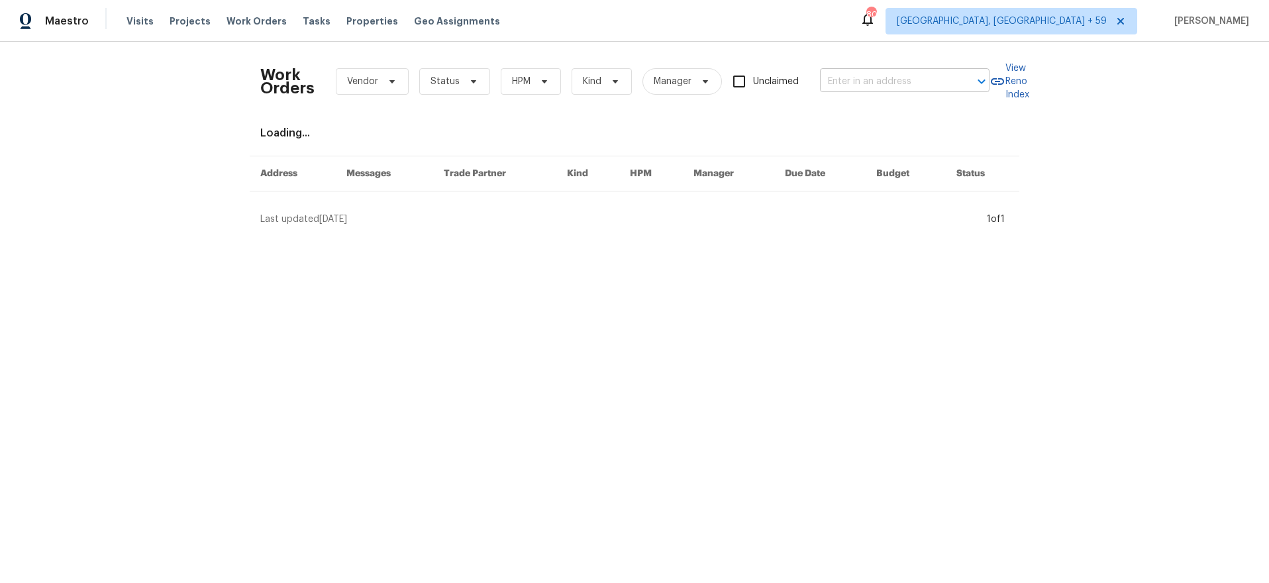
click at [888, 79] on input "text" at bounding box center [886, 82] width 132 height 21
paste input "Heavy amount of active listings in the area, but limited comps close in age and…"
click at [888, 79] on input "Heavy amount of active listings in the area, but limited comps close in age and…" at bounding box center [886, 82] width 132 height 21
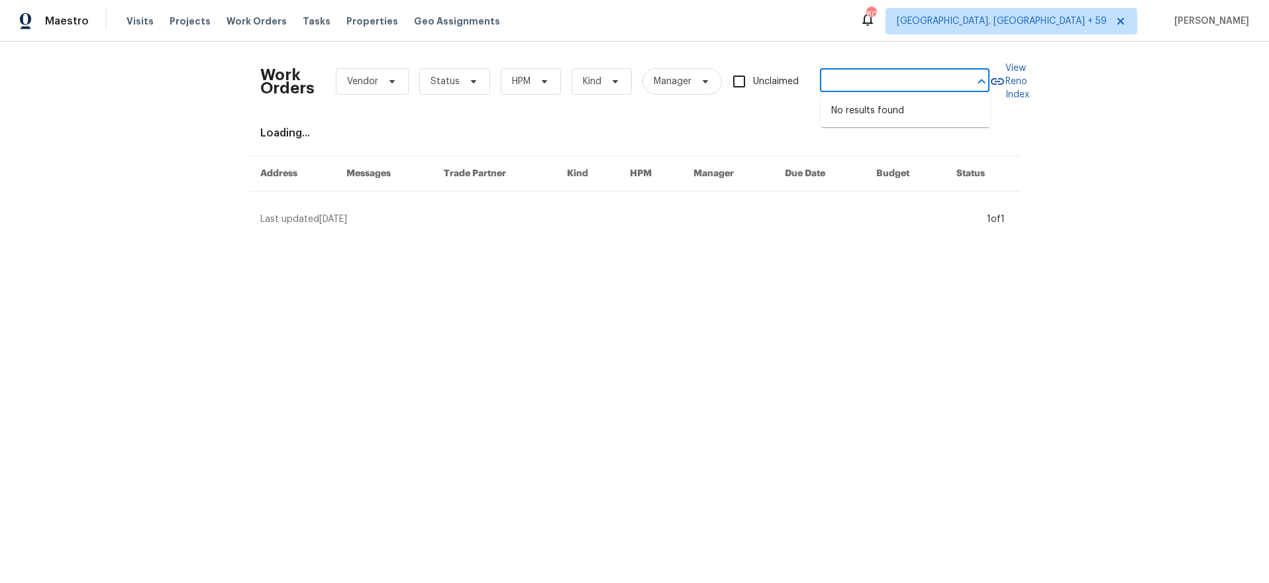
click at [888, 79] on input "Heavy amount of active listings in the area, but limited comps close in age and…" at bounding box center [886, 82] width 132 height 21
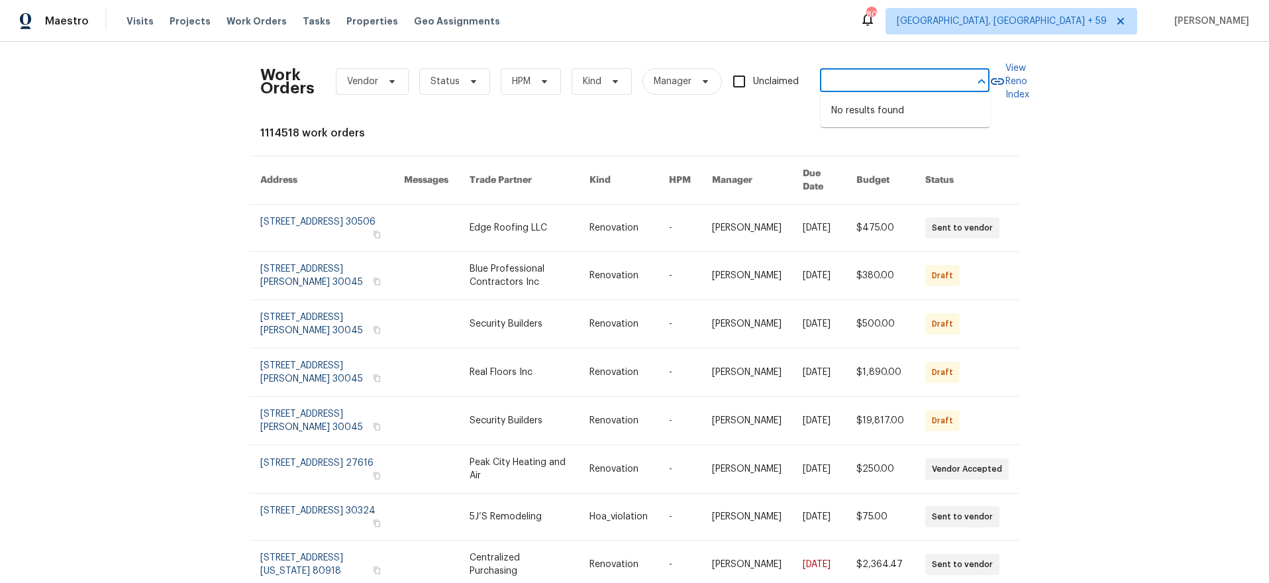
type input "Heavy amount of active listings in the area, but limited comps close in age and…"
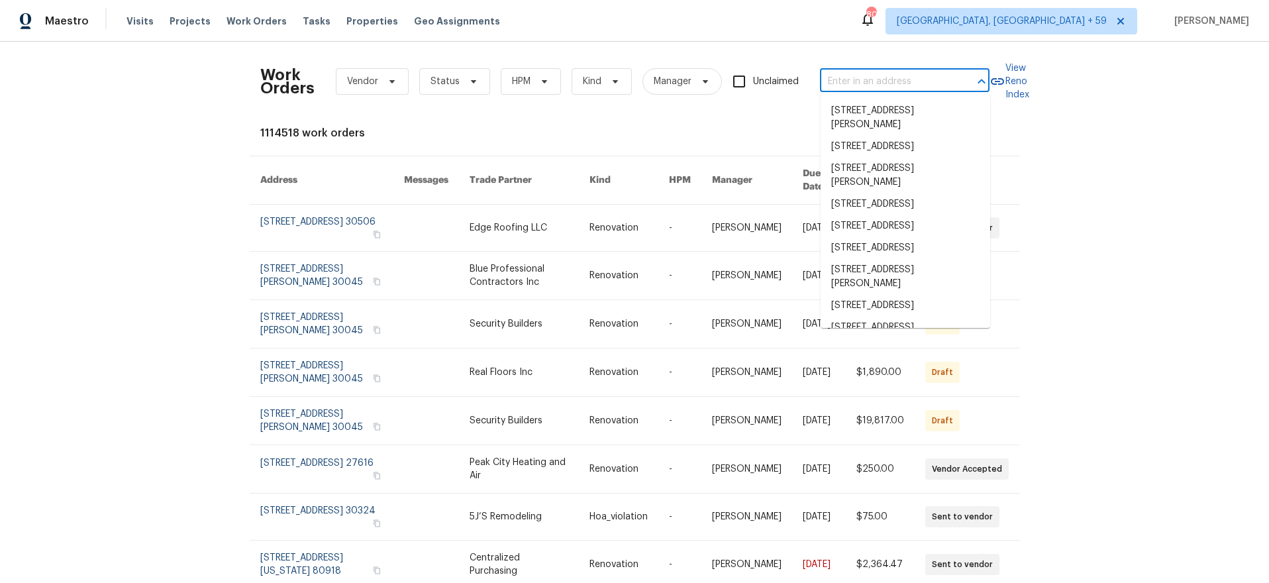
scroll to position [0, 0]
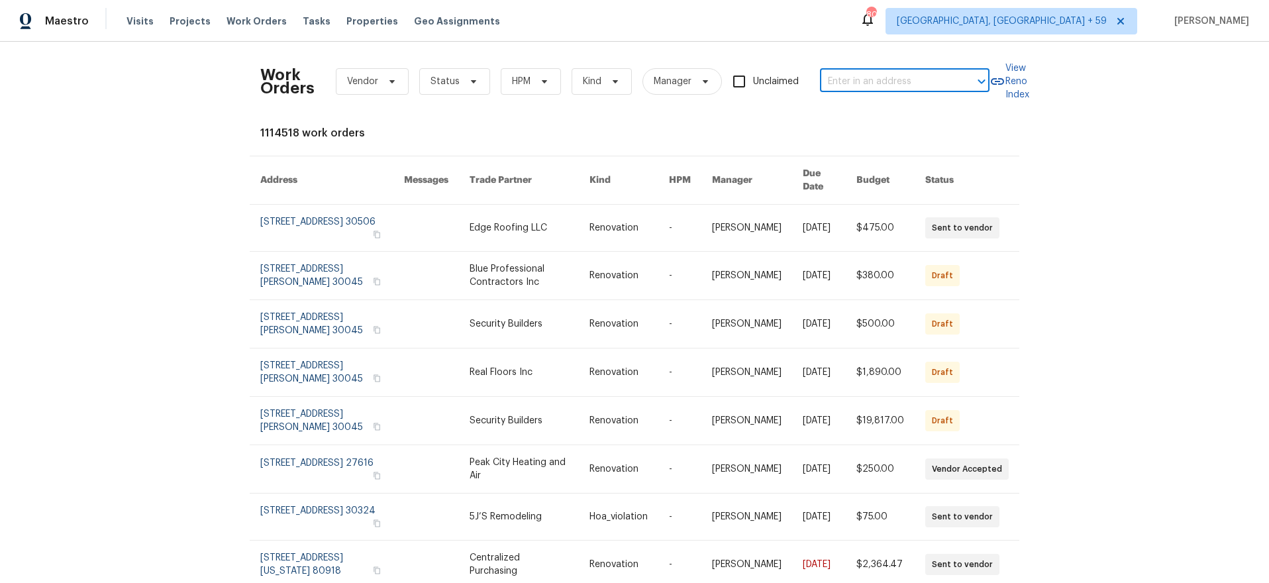
click at [911, 87] on input "text" at bounding box center [886, 82] width 132 height 21
paste input "[STREET_ADDRESS]"
type input "[STREET_ADDRESS]"
click at [881, 104] on li "[STREET_ADDRESS]" at bounding box center [906, 111] width 170 height 22
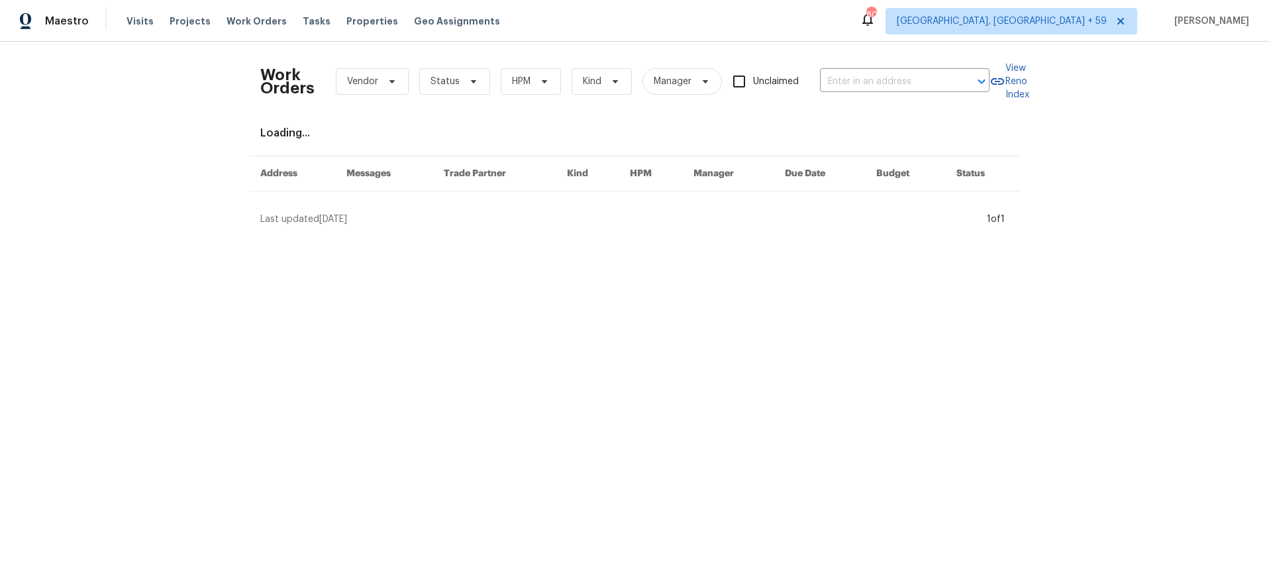
type input "[STREET_ADDRESS]"
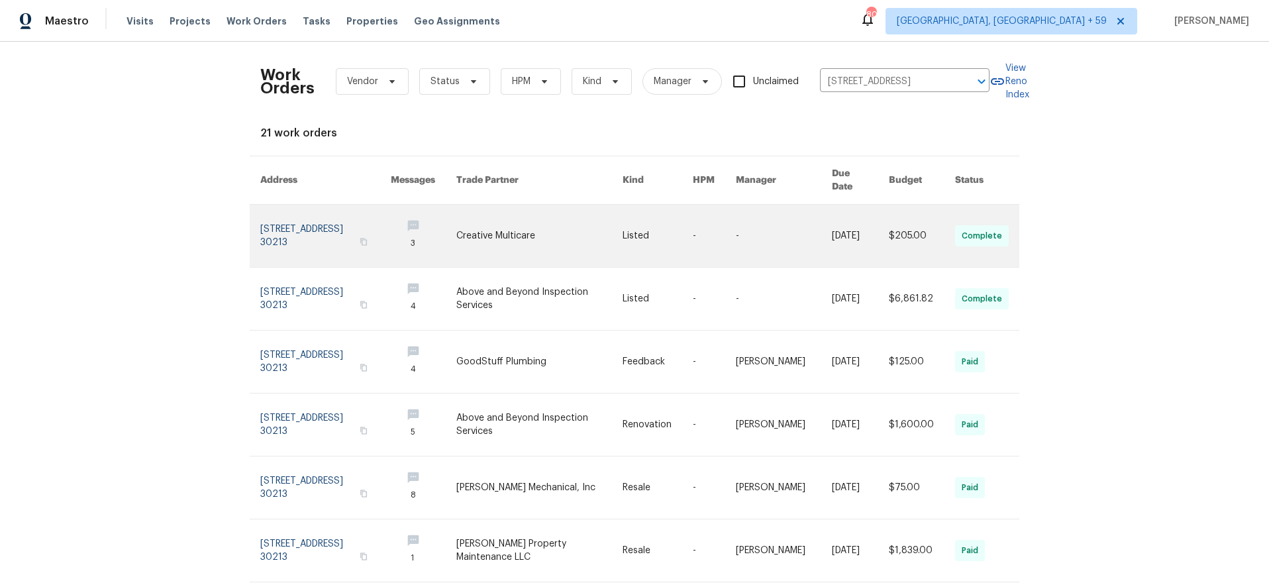
click at [270, 225] on link at bounding box center [325, 236] width 130 height 62
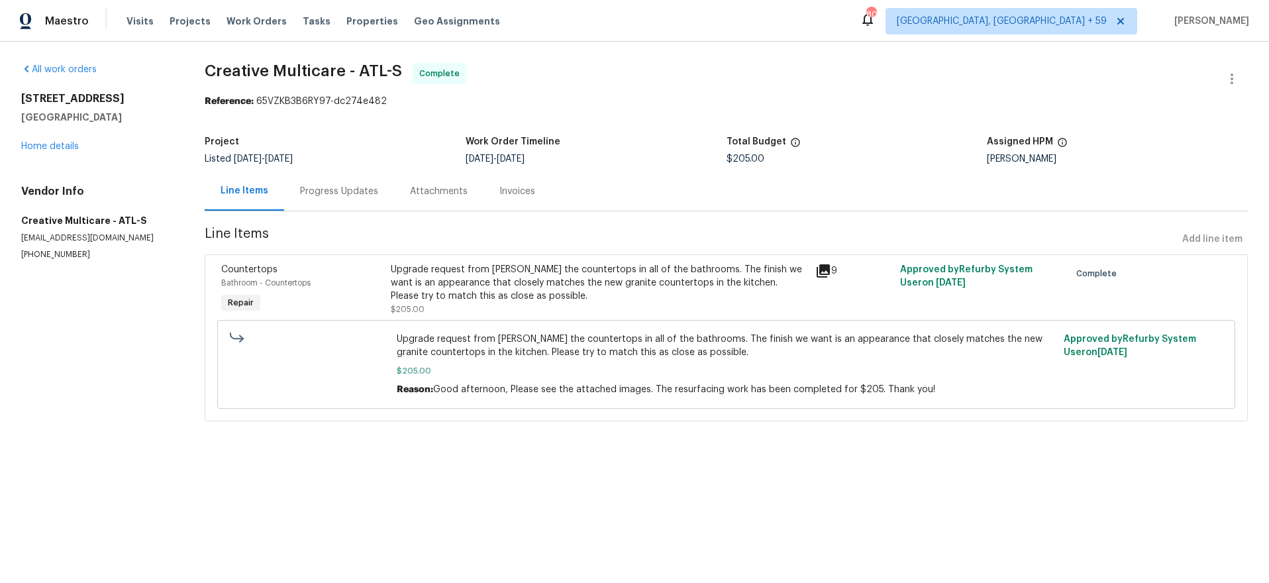
click at [28, 140] on div "[STREET_ADDRESS][PERSON_NAME] Home details" at bounding box center [97, 122] width 152 height 61
click at [28, 145] on link "Home details" at bounding box center [50, 146] width 58 height 9
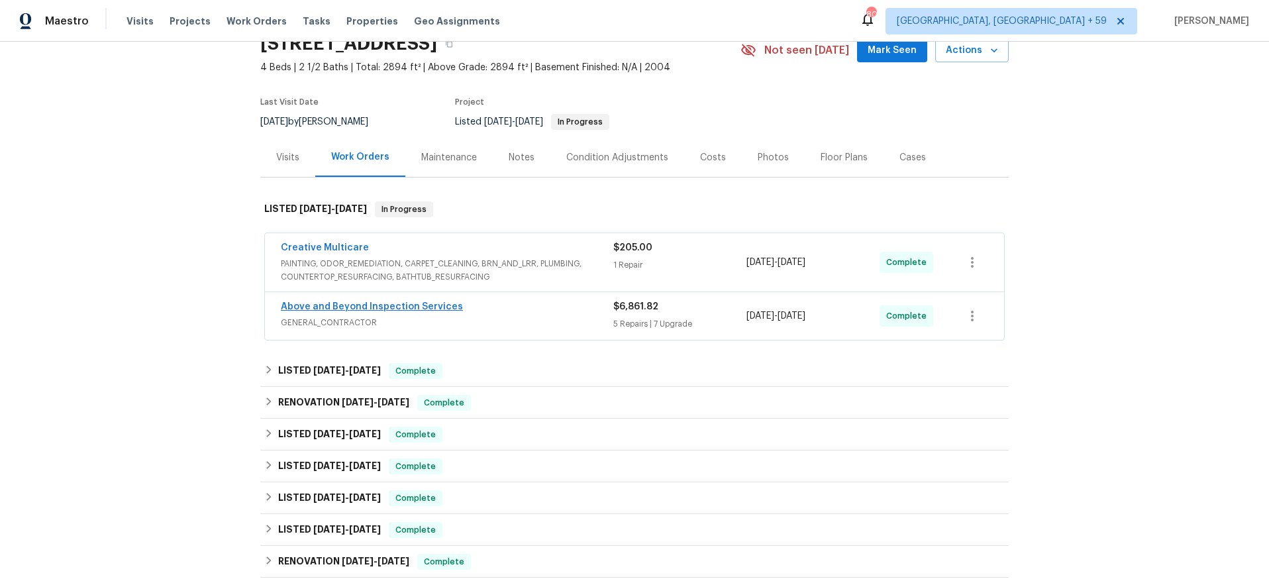
scroll to position [71, 0]
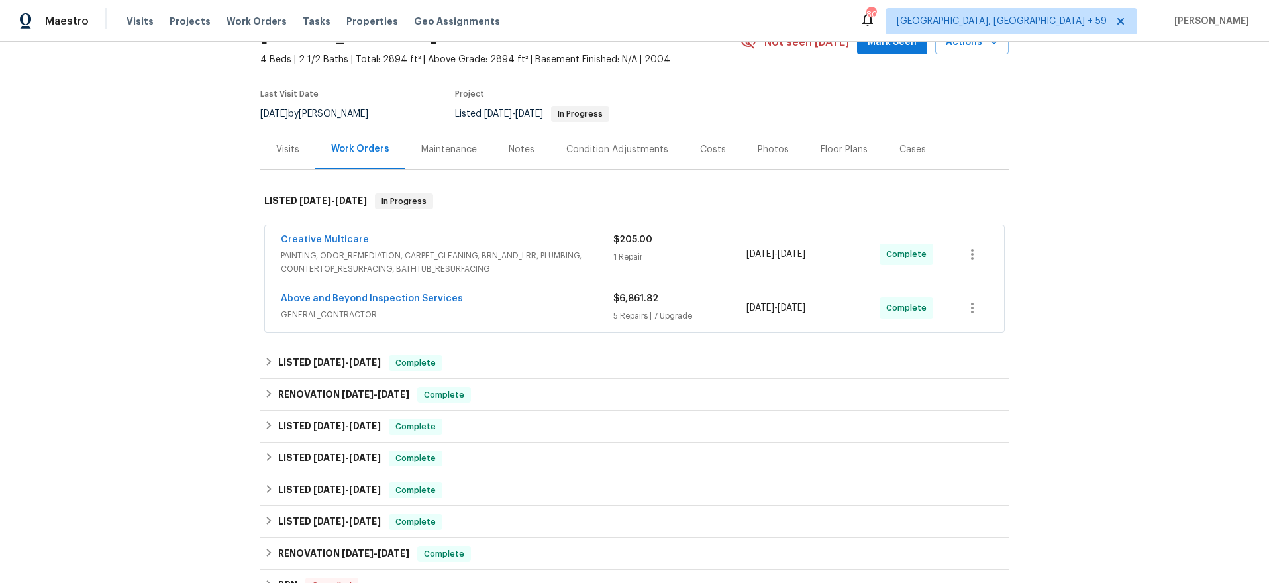
click at [470, 299] on div "Above and Beyond Inspection Services" at bounding box center [447, 300] width 333 height 16
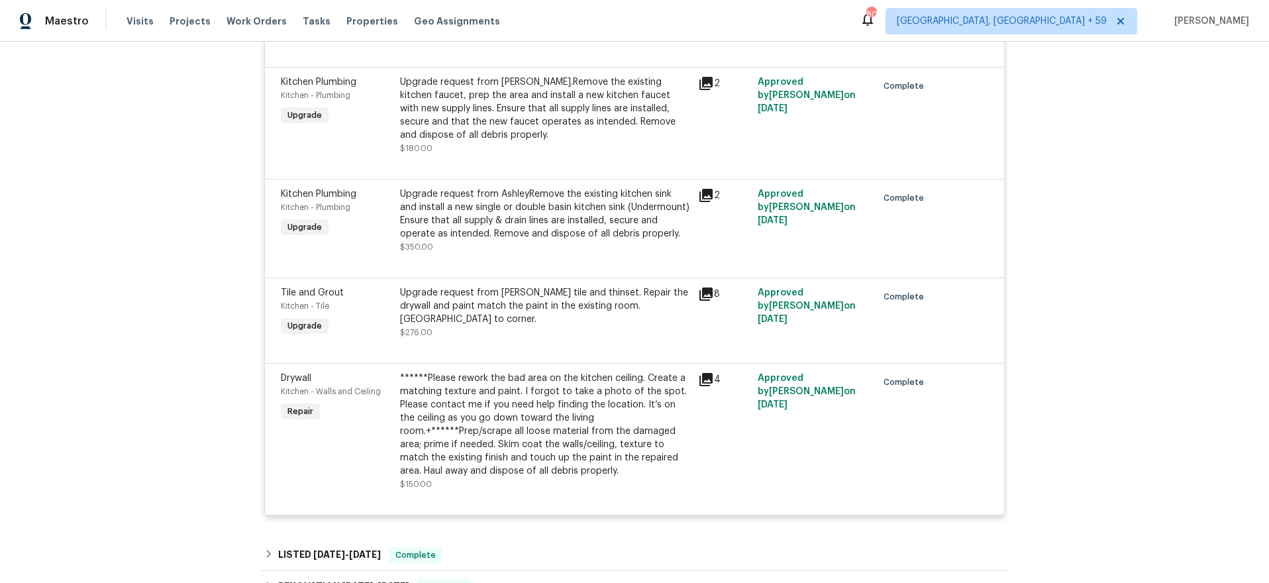
scroll to position [1454, 0]
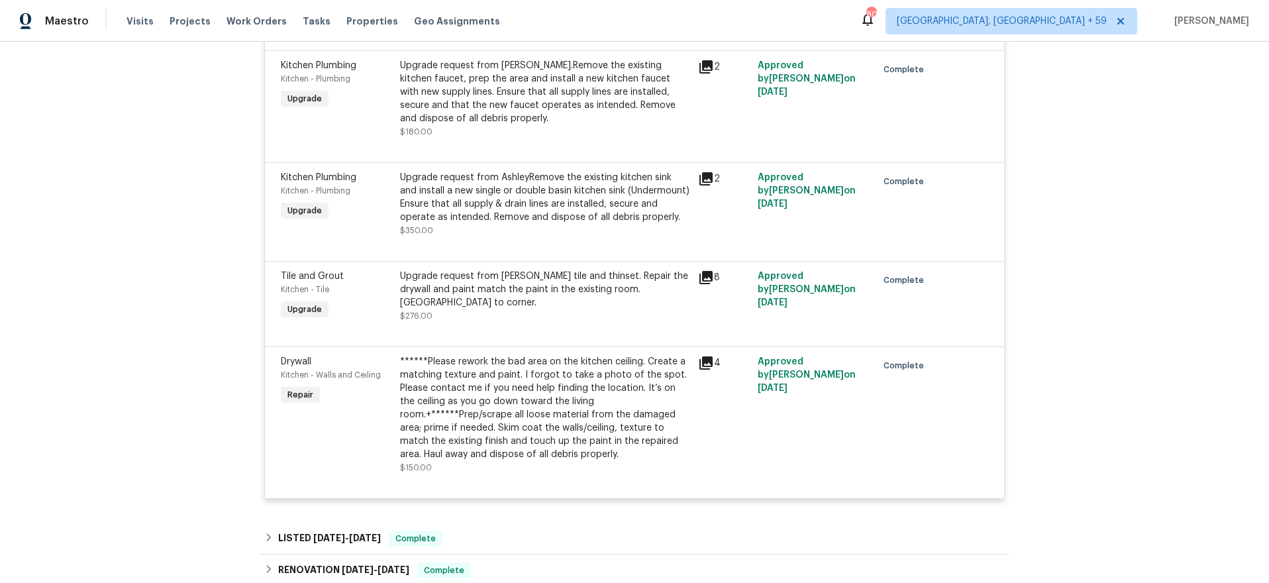
click at [707, 356] on icon at bounding box center [705, 362] width 13 height 13
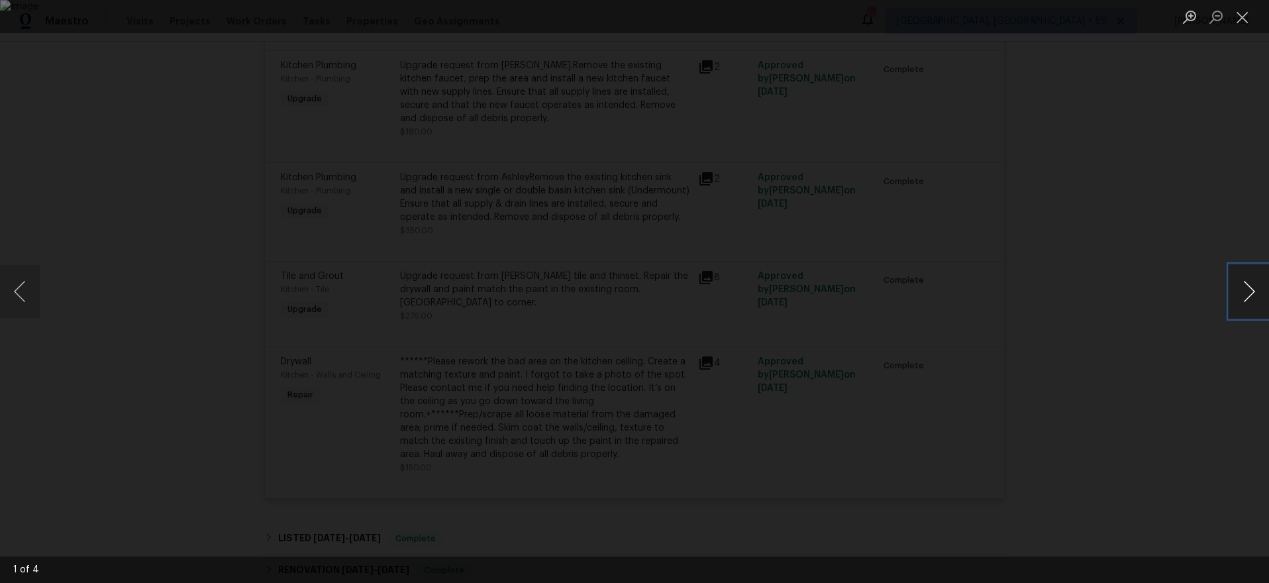
click at [1244, 297] on button "Next image" at bounding box center [1249, 291] width 40 height 53
click at [30, 305] on button "Previous image" at bounding box center [20, 291] width 40 height 53
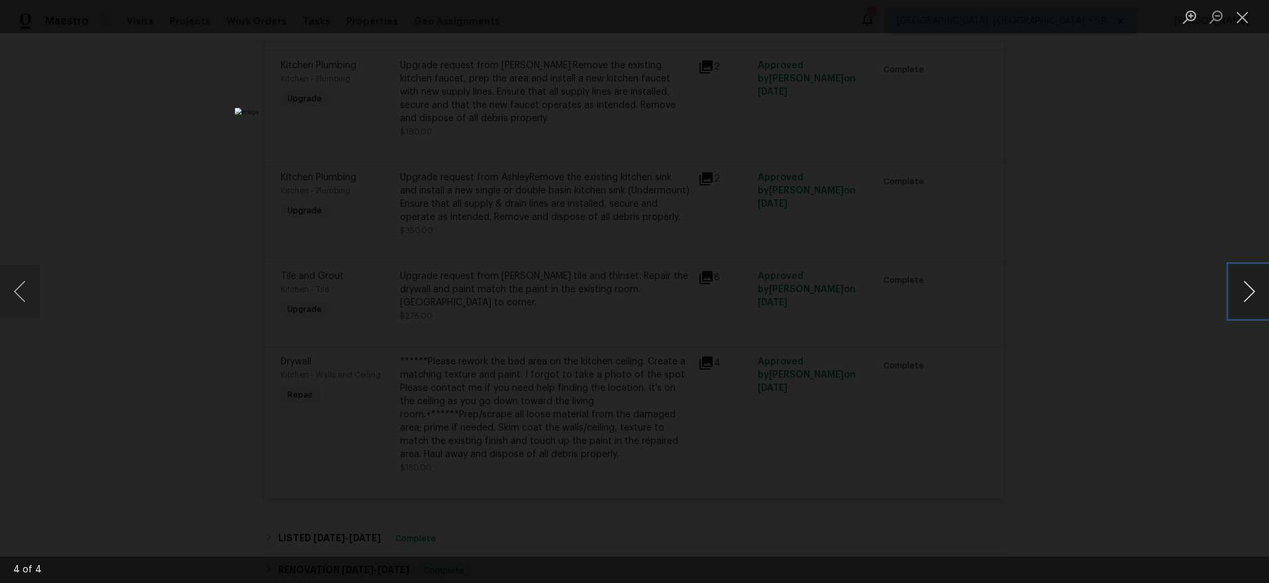
click at [1247, 283] on button "Next image" at bounding box center [1249, 291] width 40 height 53
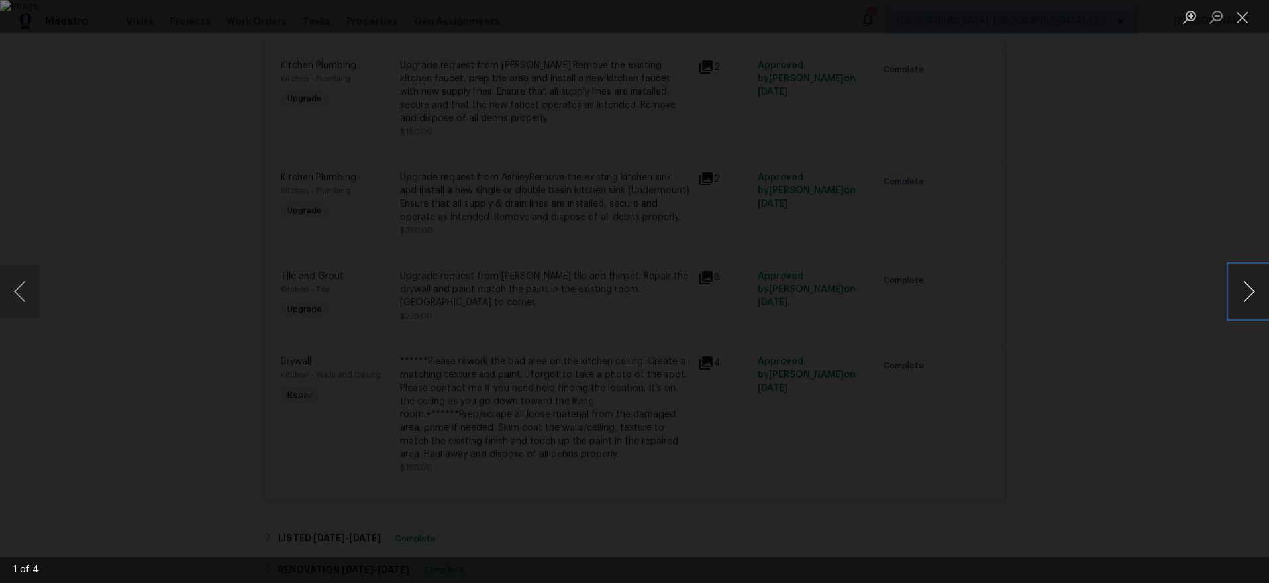
click at [1247, 283] on button "Next image" at bounding box center [1249, 291] width 40 height 53
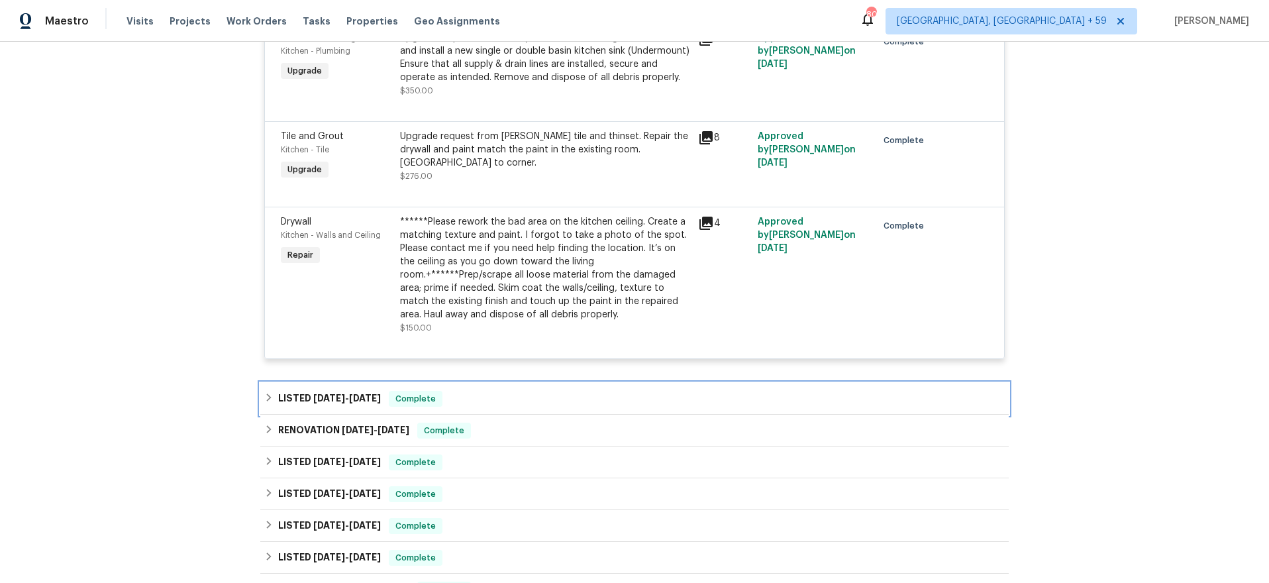
click at [515, 383] on div "LISTED [DATE] - [DATE] Complete" at bounding box center [634, 399] width 748 height 32
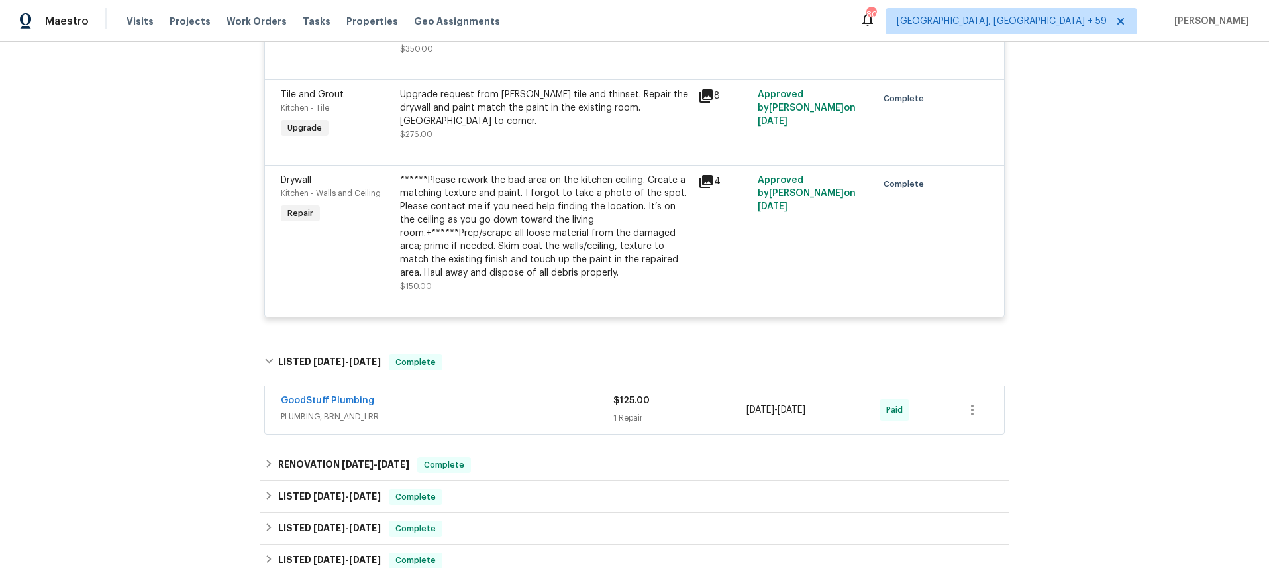
click at [508, 394] on div "GoodStuff Plumbing" at bounding box center [447, 402] width 333 height 16
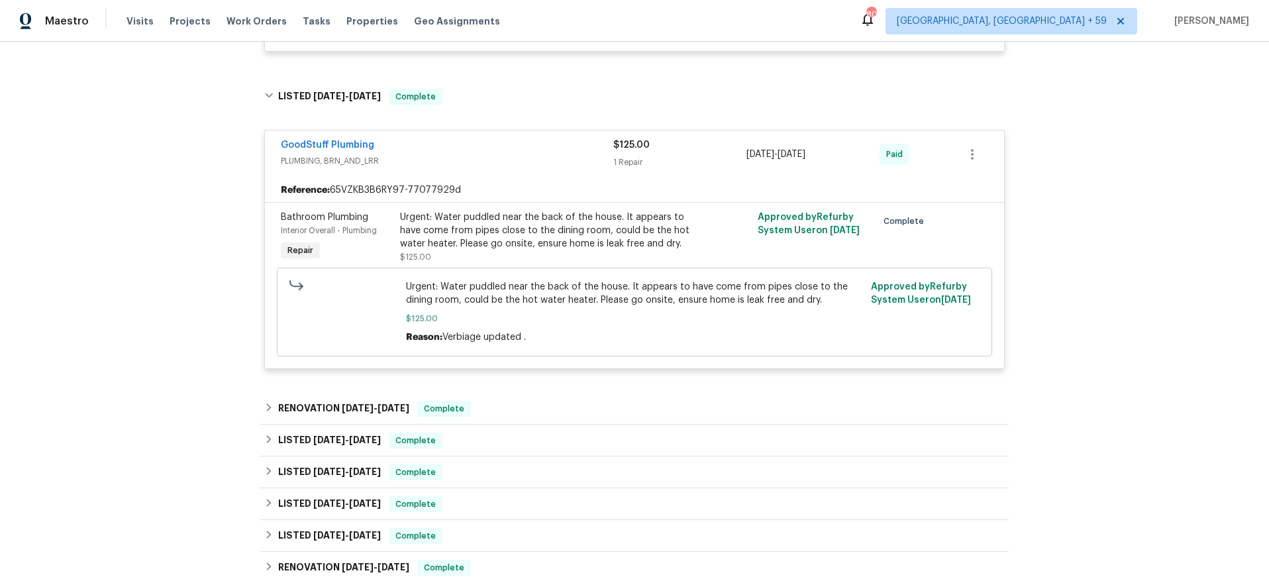
scroll to position [1902, 0]
click at [518, 392] on div "RENOVATION [DATE] - [DATE] Complete" at bounding box center [634, 408] width 748 height 32
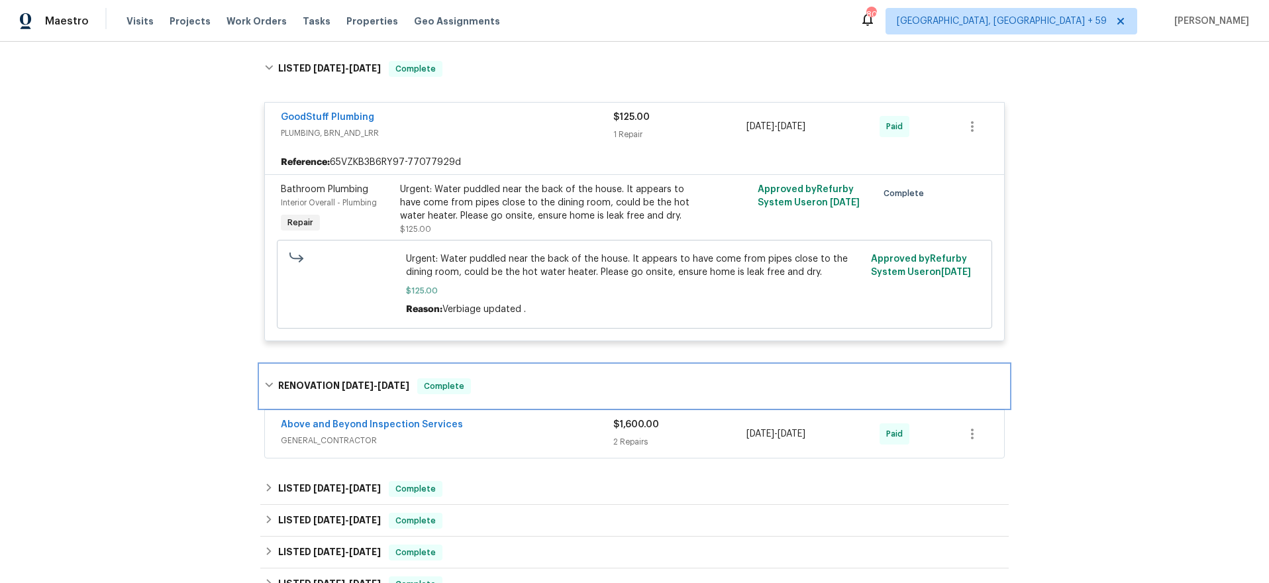
scroll to position [1929, 0]
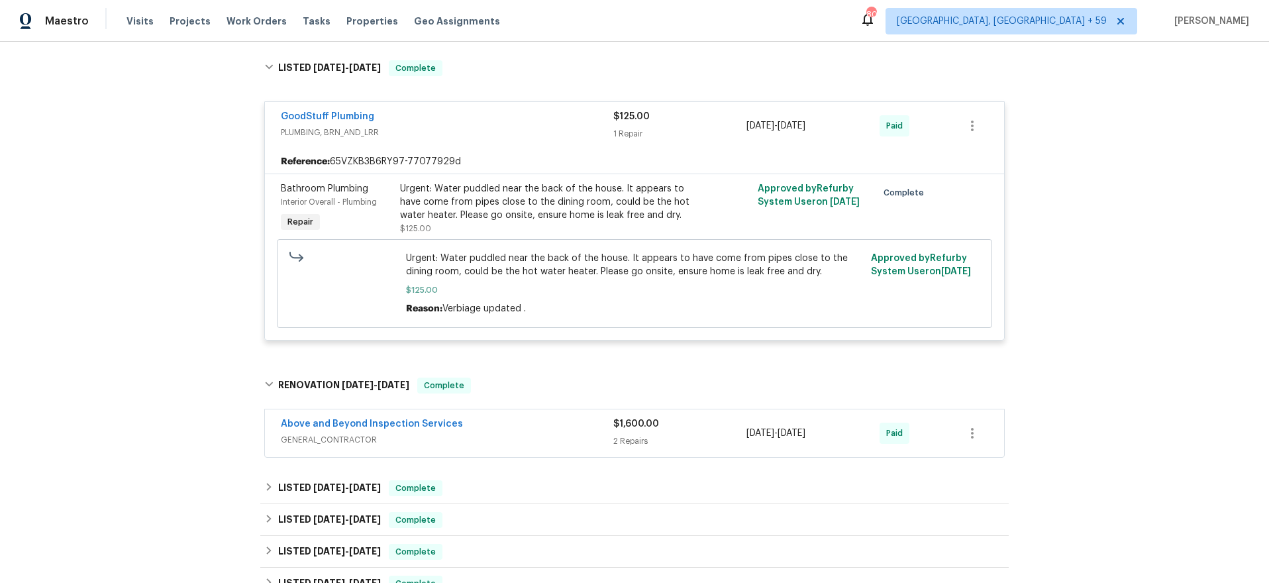
click at [522, 417] on div "Above and Beyond Inspection Services" at bounding box center [447, 425] width 333 height 16
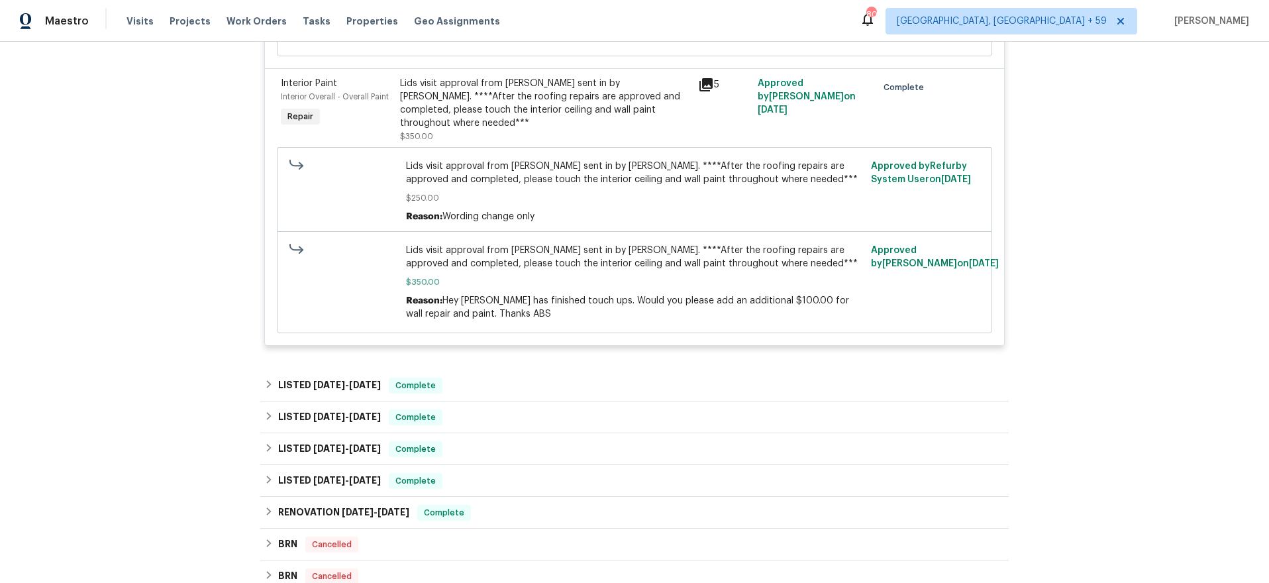
scroll to position [2718, 0]
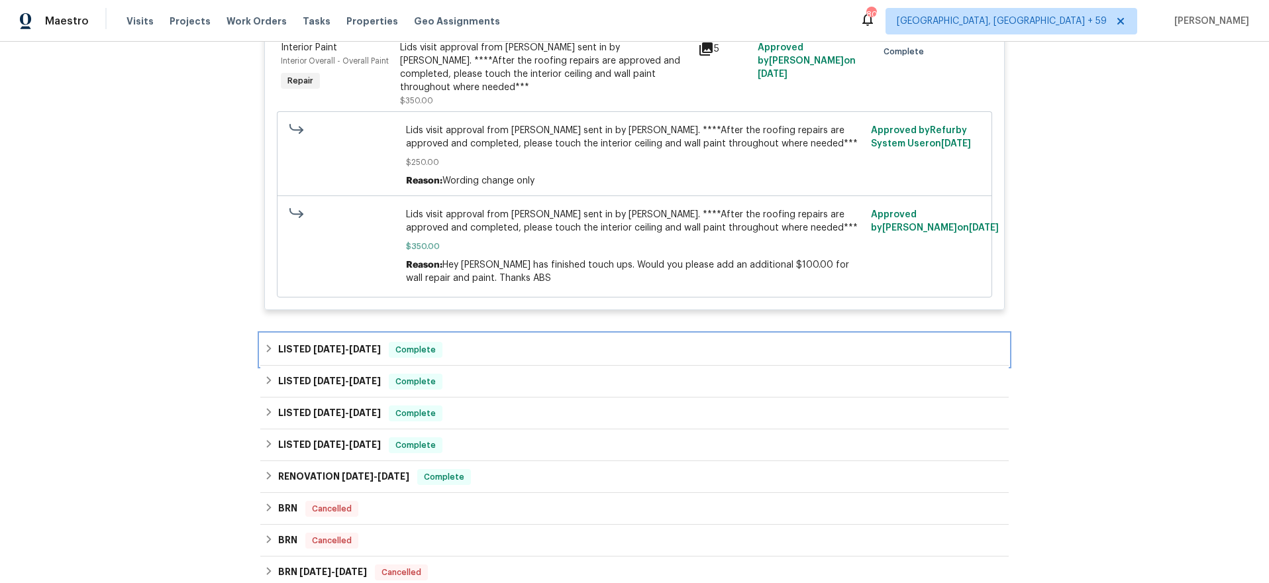
drag, startPoint x: 685, startPoint y: 263, endPoint x: 646, endPoint y: 269, distance: 38.9
click at [684, 334] on div "LISTED [DATE] - [DATE] Complete" at bounding box center [634, 350] width 748 height 32
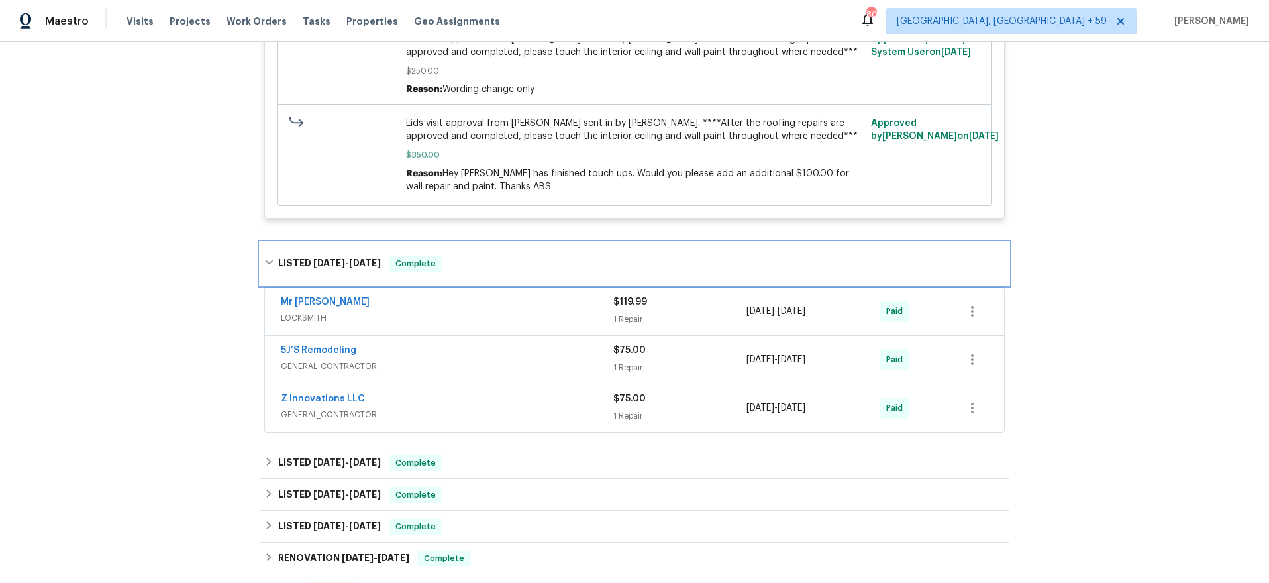
scroll to position [2814, 0]
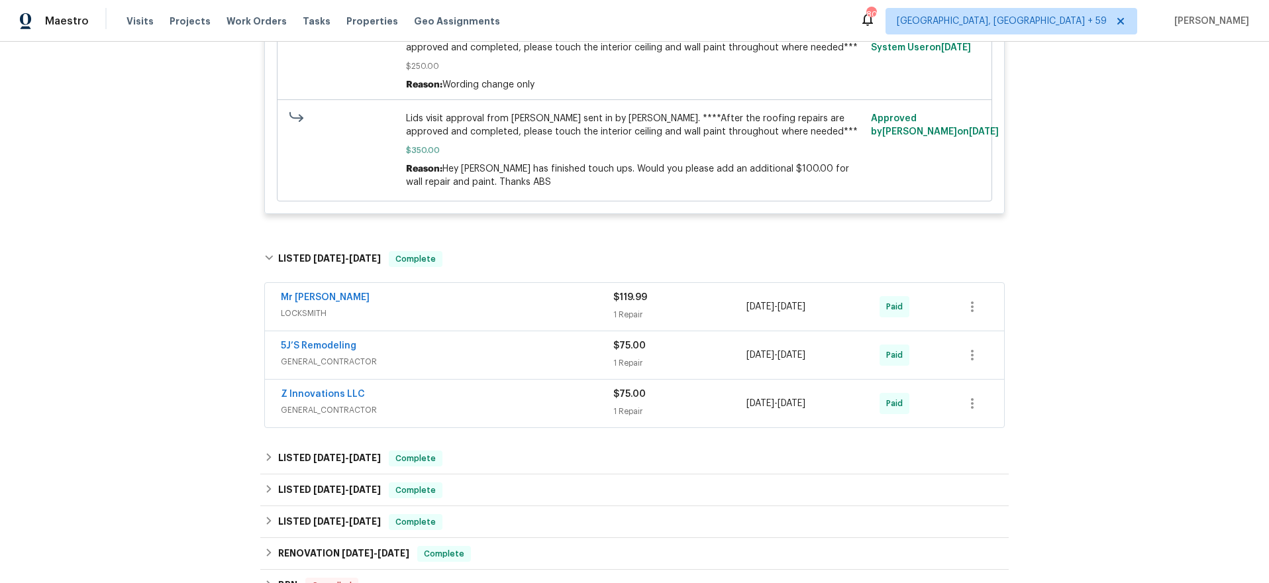
click at [511, 403] on span "GENERAL_CONTRACTOR" at bounding box center [447, 409] width 333 height 13
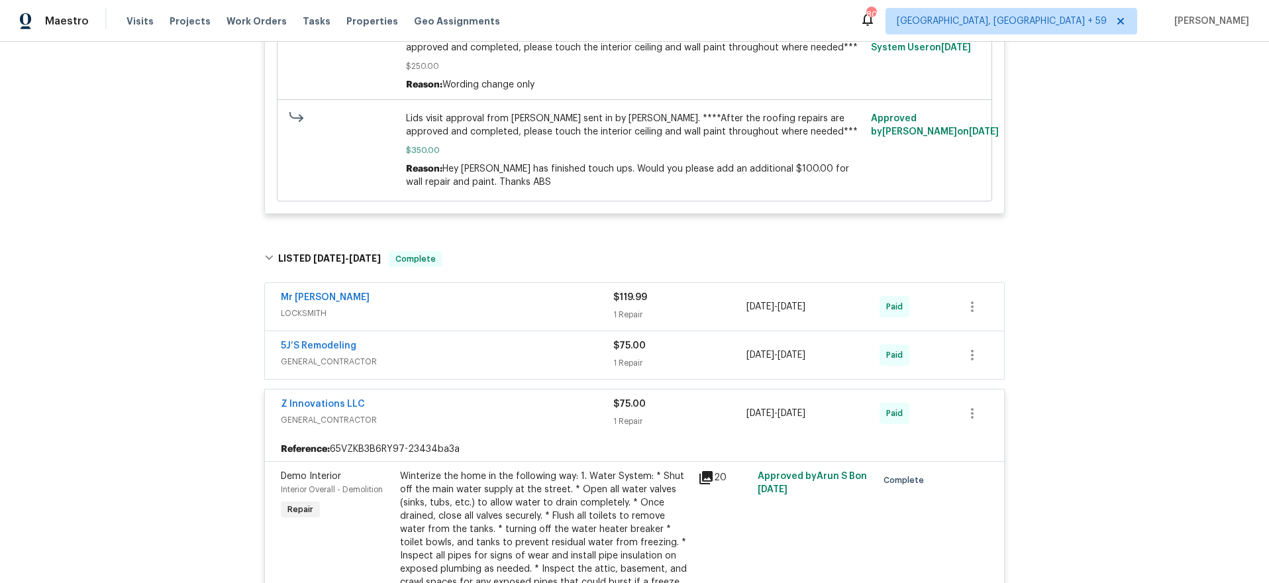
click at [542, 355] on span "GENERAL_CONTRACTOR" at bounding box center [447, 361] width 333 height 13
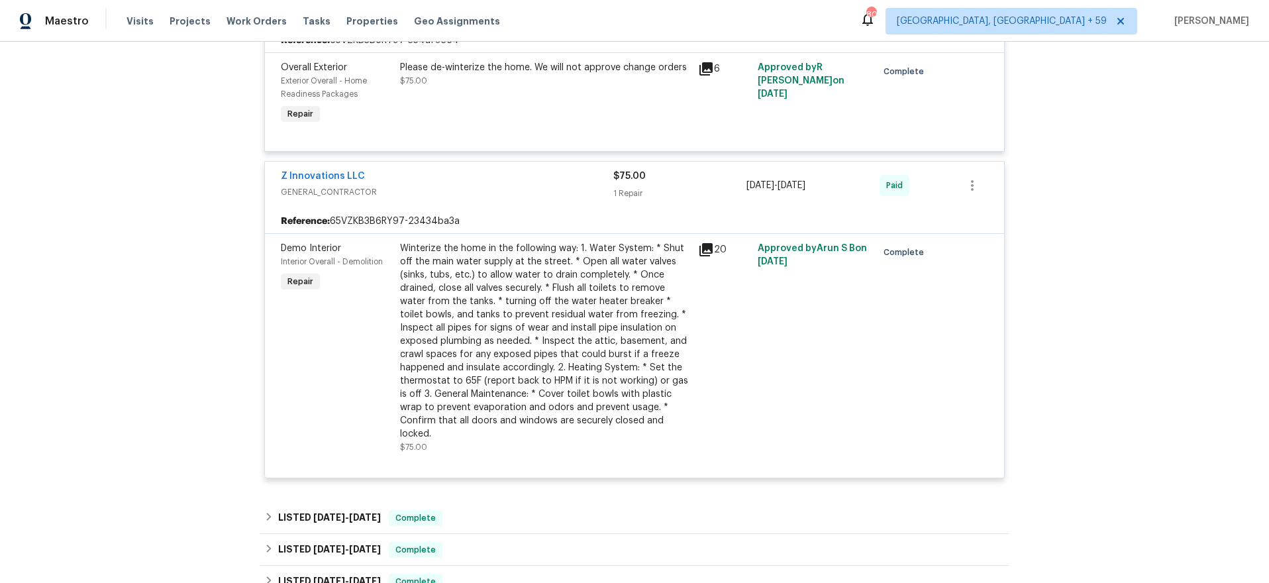
scroll to position [3310, 0]
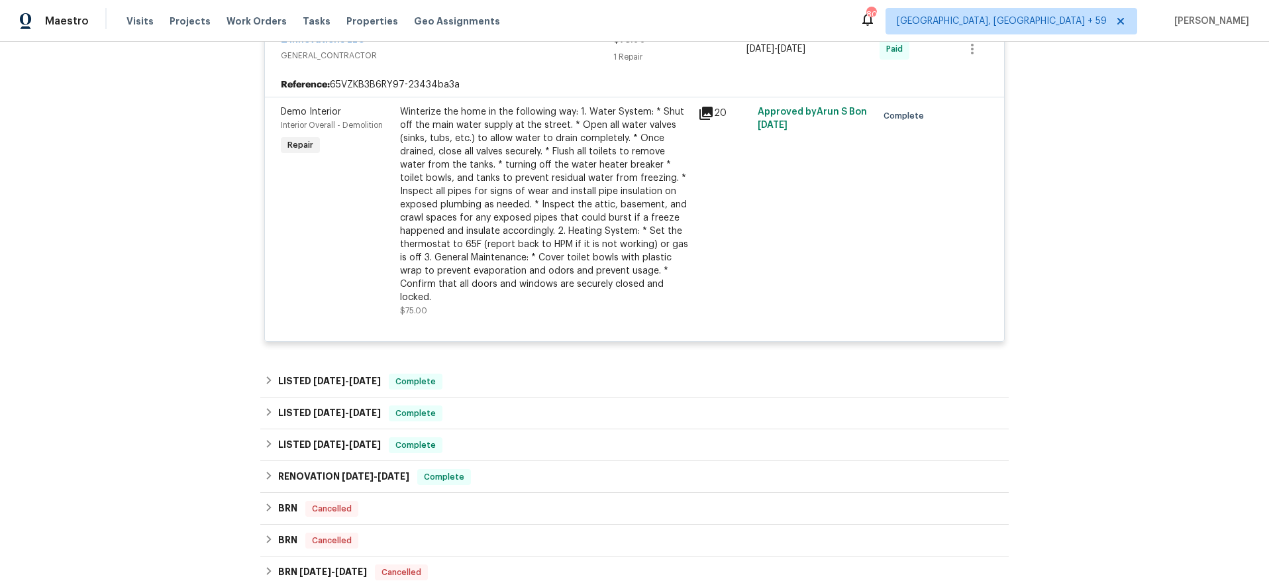
click at [529, 374] on div "LISTED [DATE] - [DATE] Complete" at bounding box center [634, 382] width 741 height 16
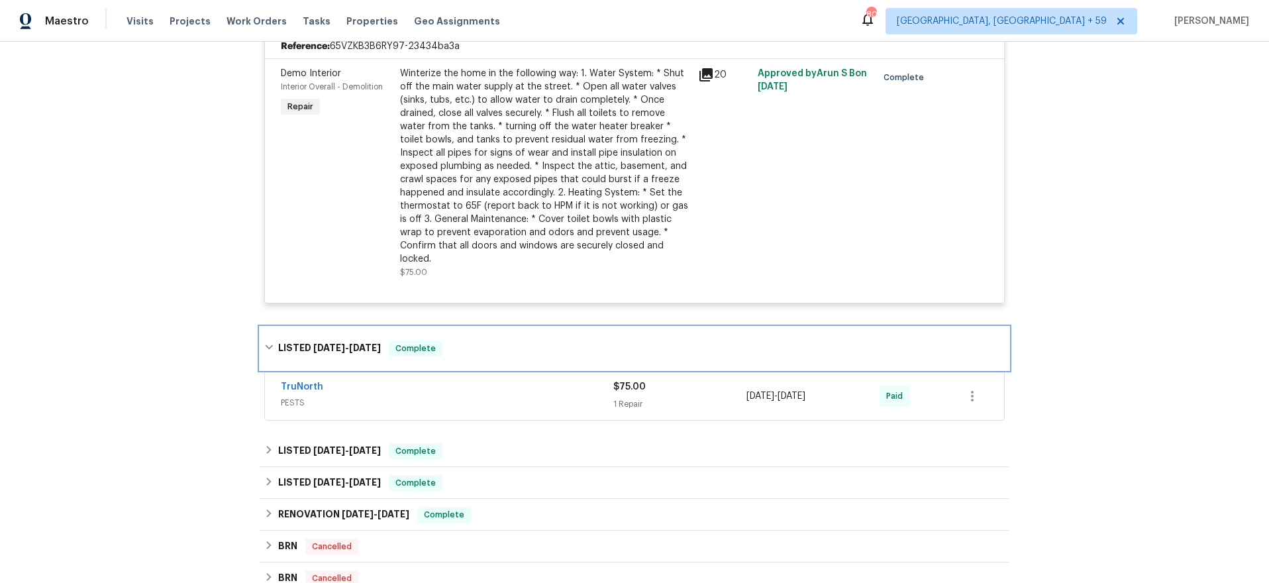
scroll to position [3359, 0]
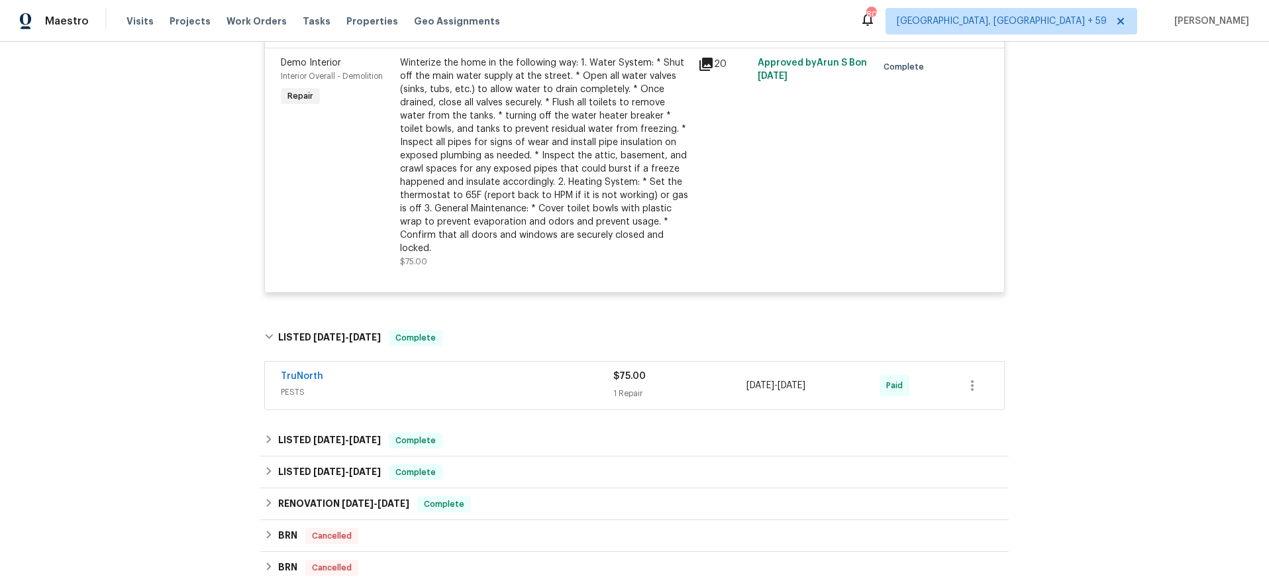
click at [529, 385] on span "PESTS" at bounding box center [447, 391] width 333 height 13
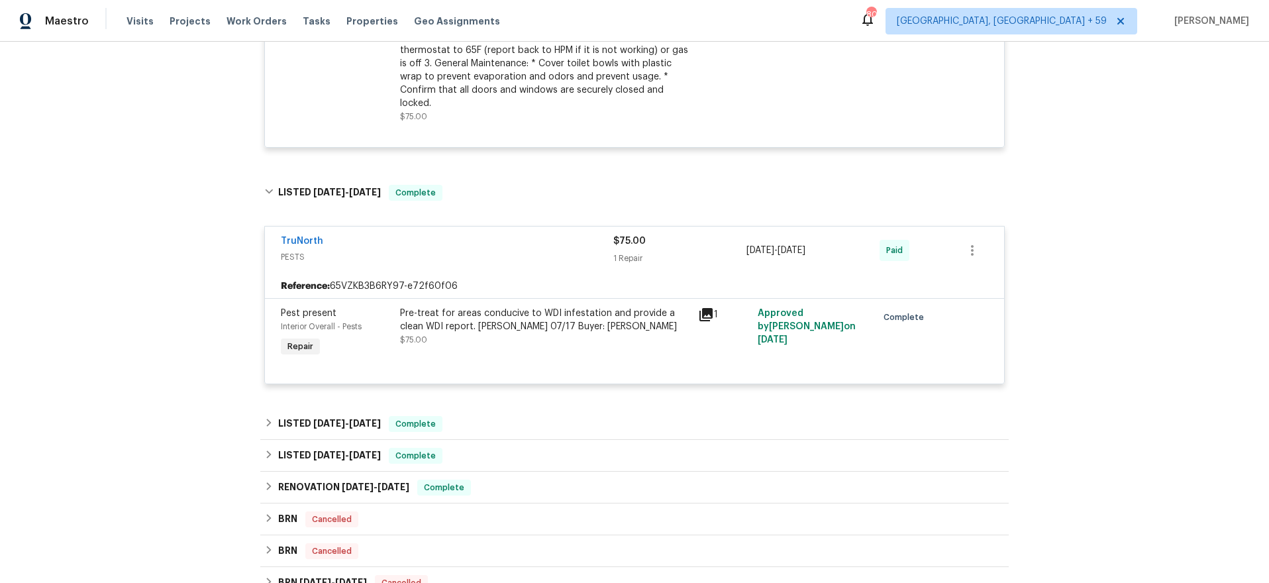
scroll to position [3516, 0]
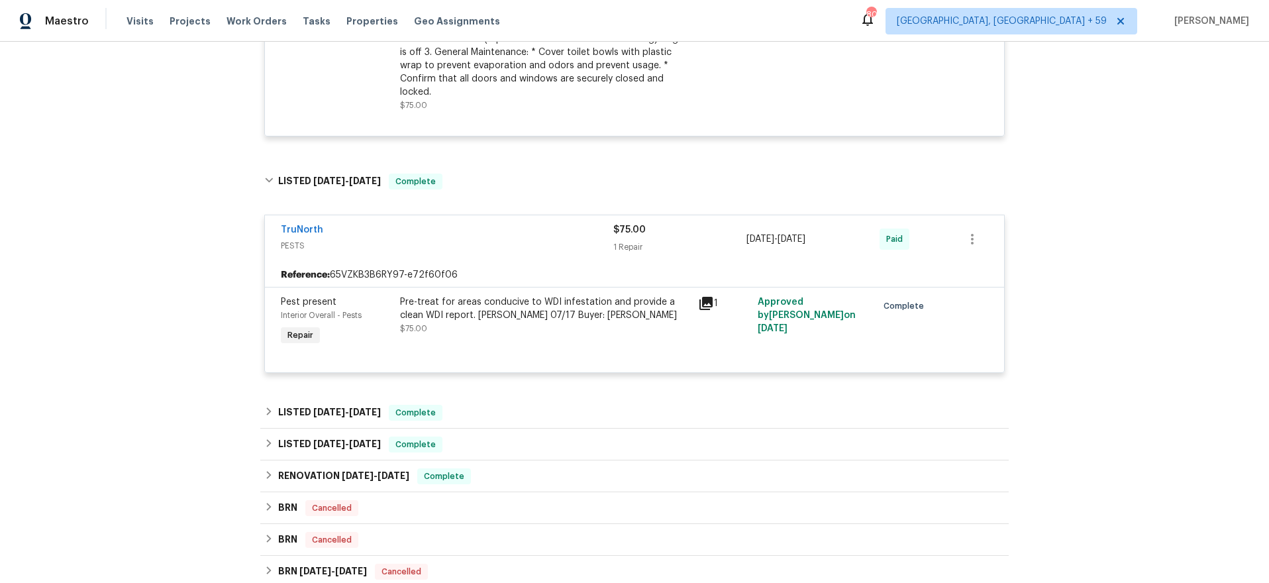
click at [519, 405] on div "LISTED [DATE] - [DATE] Complete" at bounding box center [634, 413] width 741 height 16
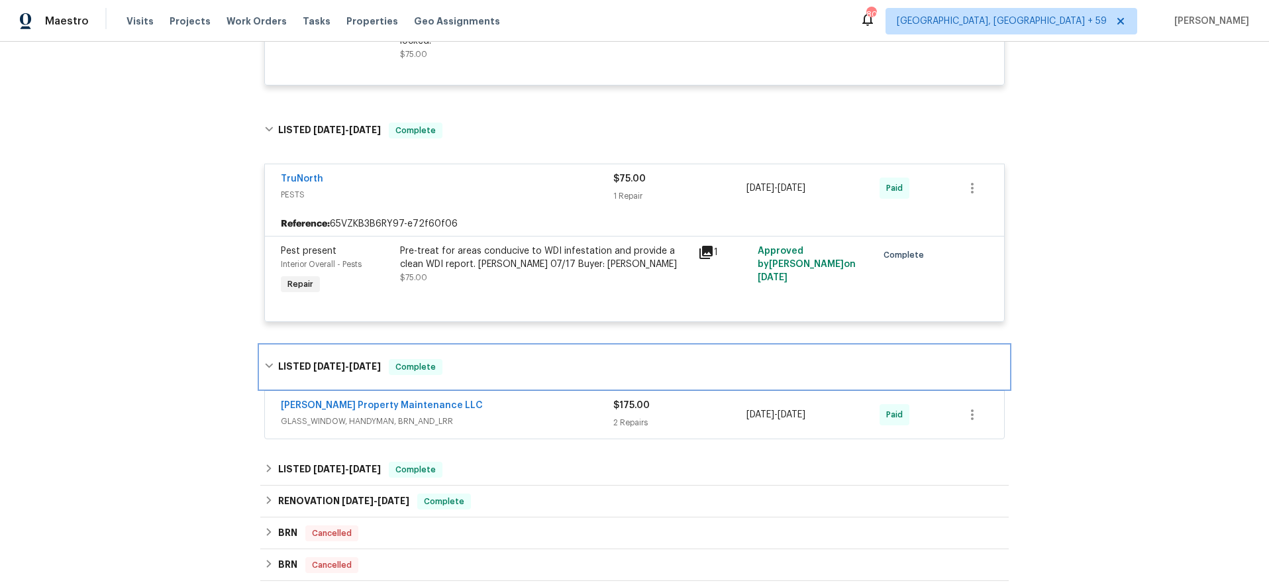
scroll to position [3569, 0]
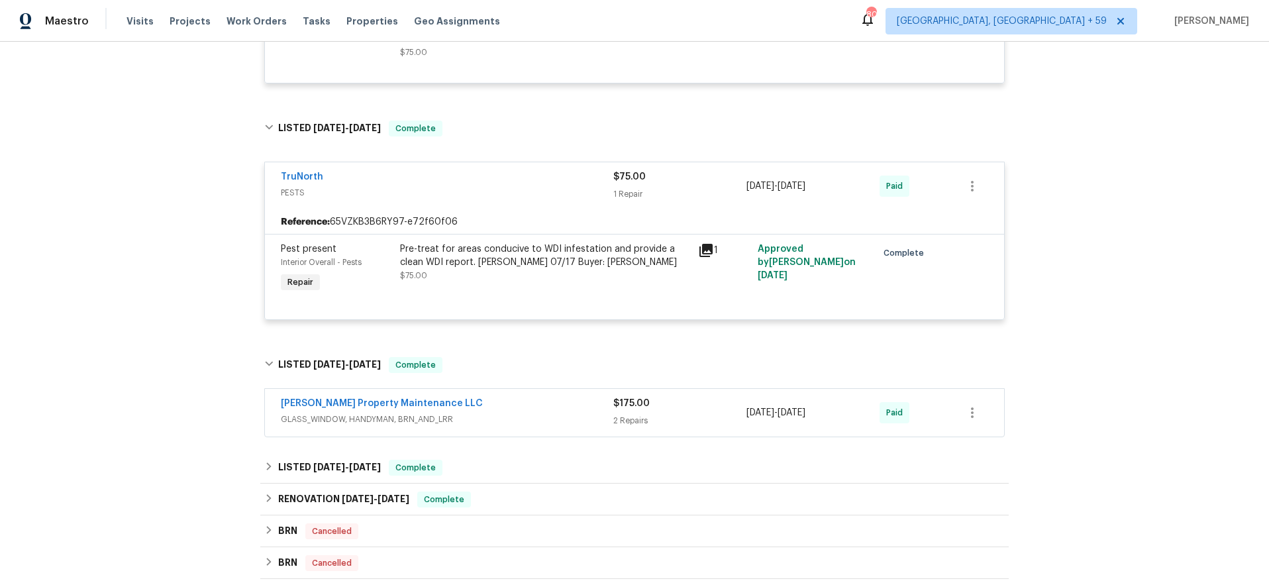
click at [515, 413] on span "GLASS_WINDOW, HANDYMAN, BRN_AND_LRR" at bounding box center [447, 419] width 333 height 13
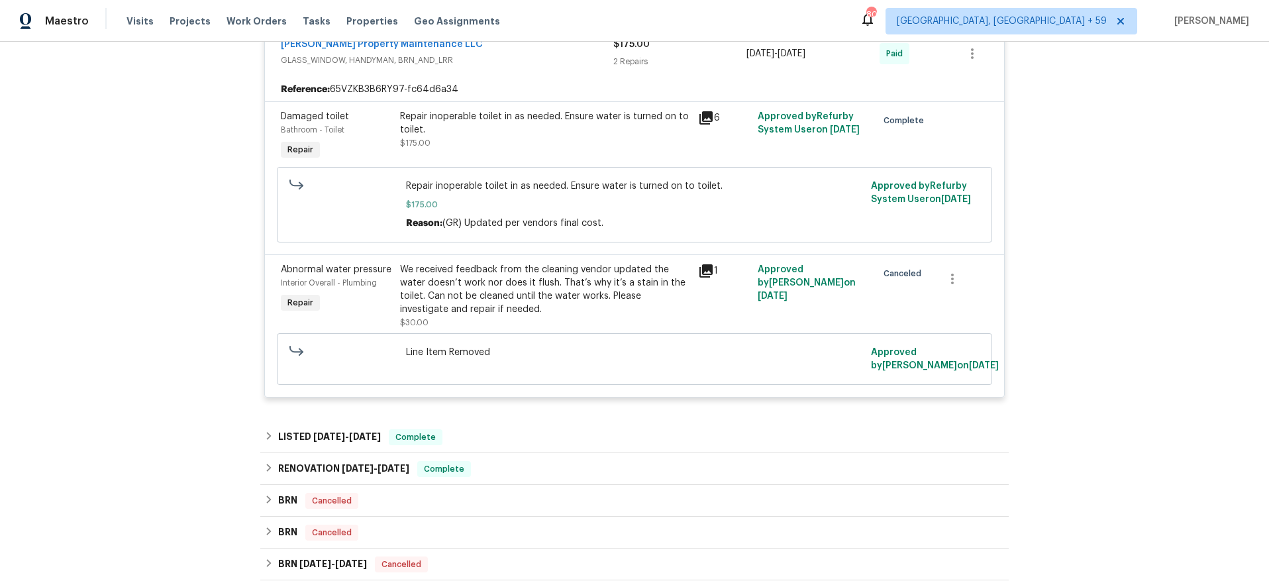
scroll to position [3977, 0]
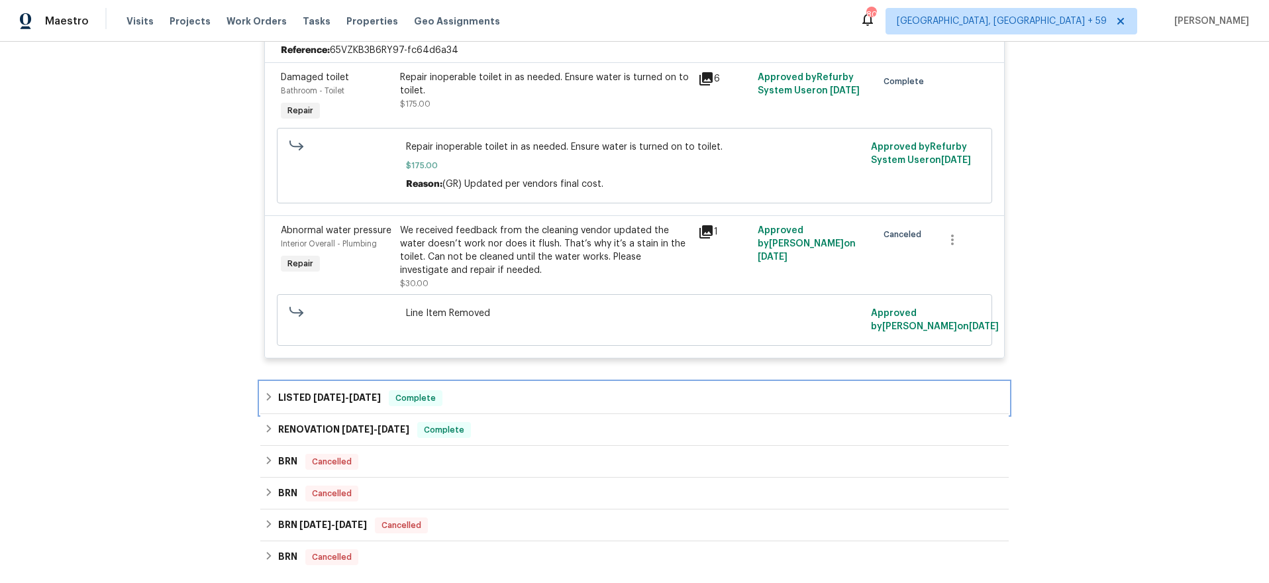
click at [513, 382] on div "LISTED [DATE] - [DATE] Complete" at bounding box center [634, 398] width 748 height 32
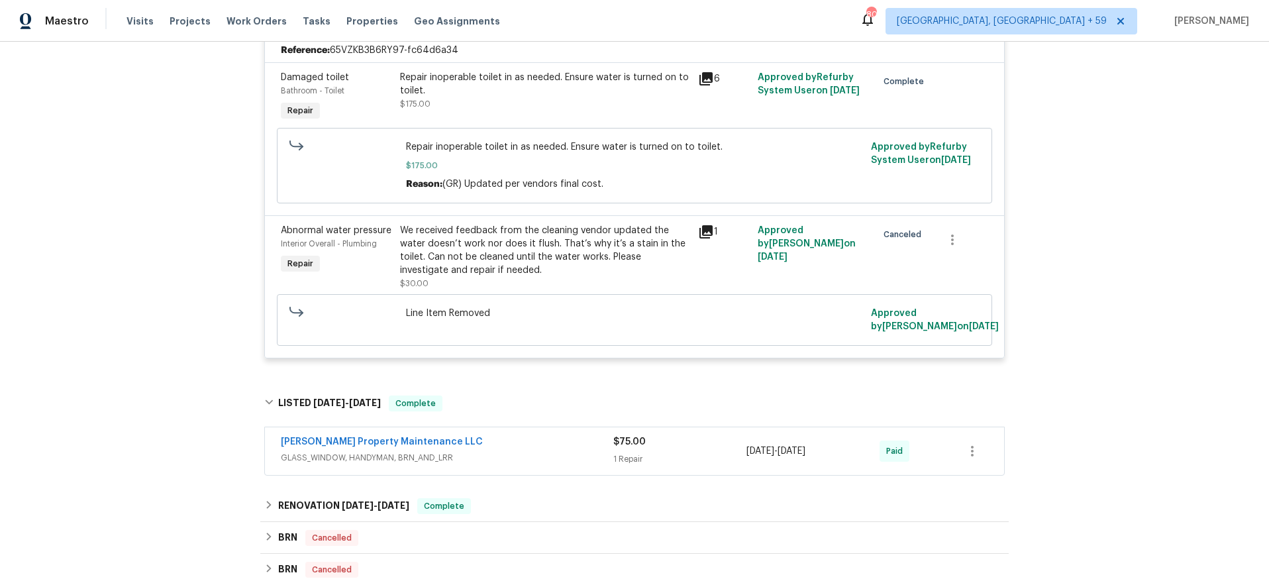
click at [501, 451] on span "GLASS_WINDOW, HANDYMAN, BRN_AND_LRR" at bounding box center [447, 457] width 333 height 13
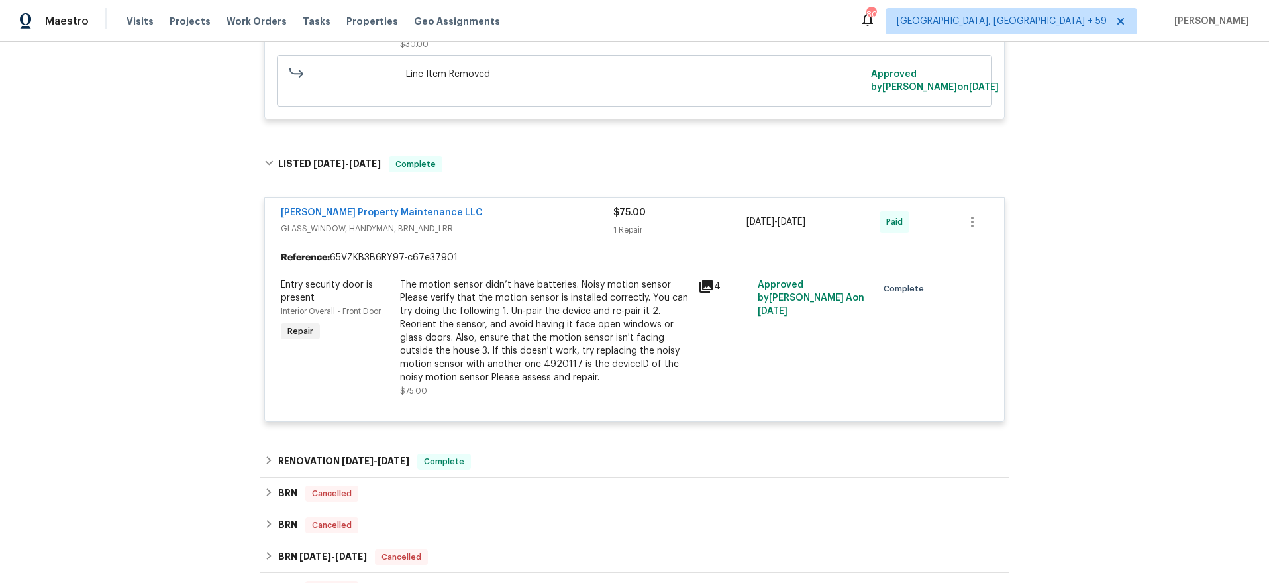
scroll to position [4223, 0]
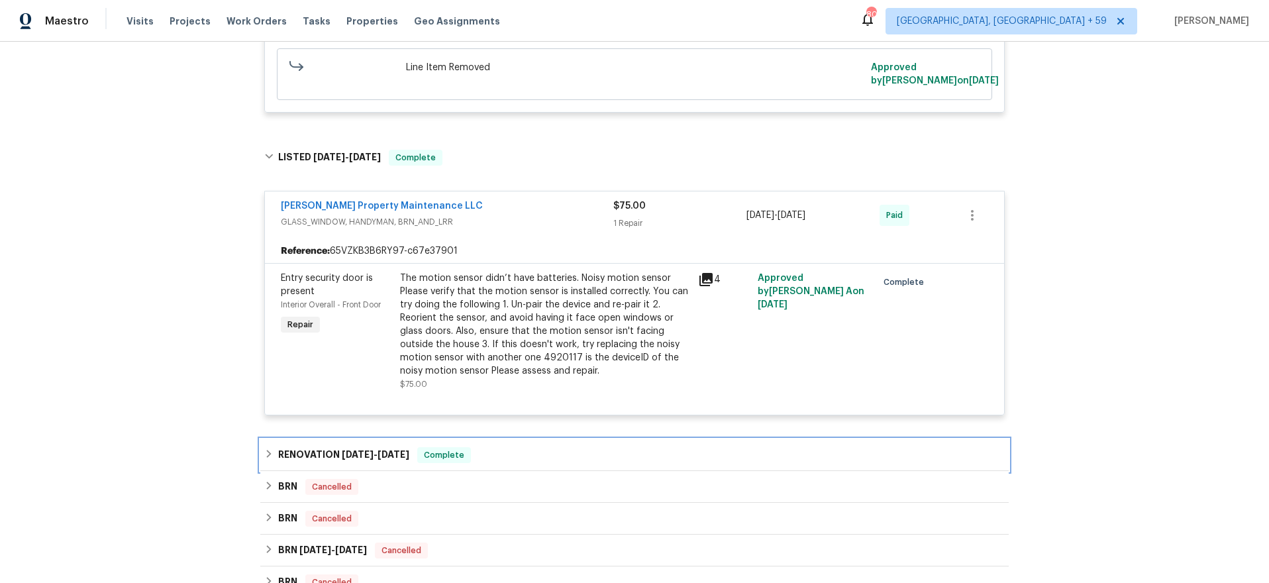
click at [501, 447] on div "RENOVATION [DATE] - [DATE] Complete" at bounding box center [634, 455] width 741 height 16
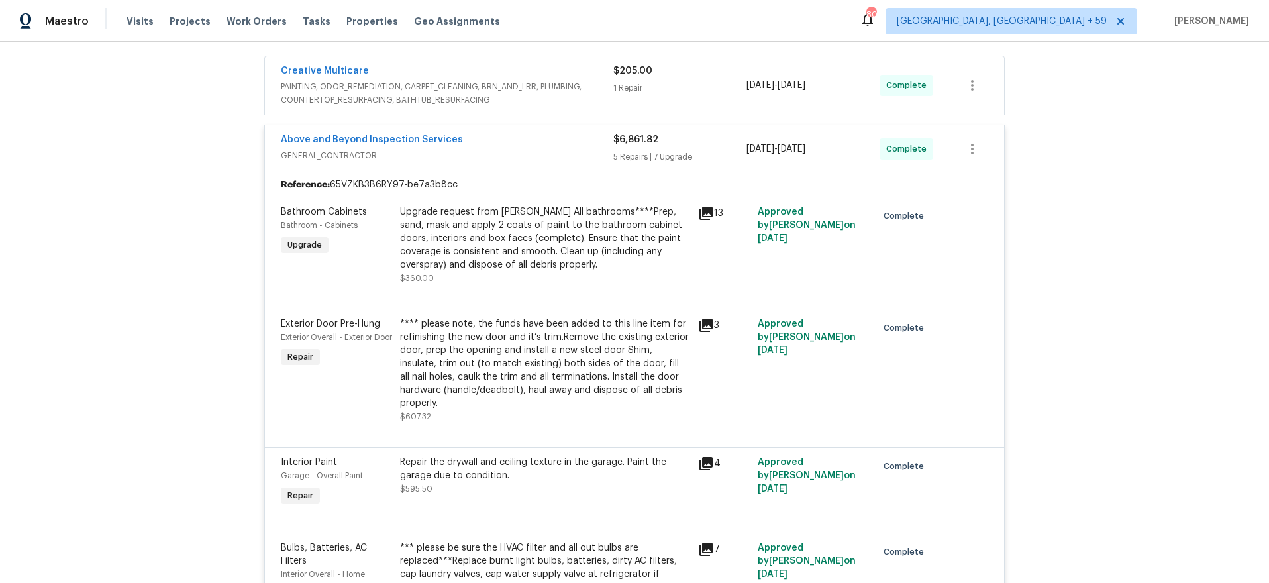
scroll to position [217, 0]
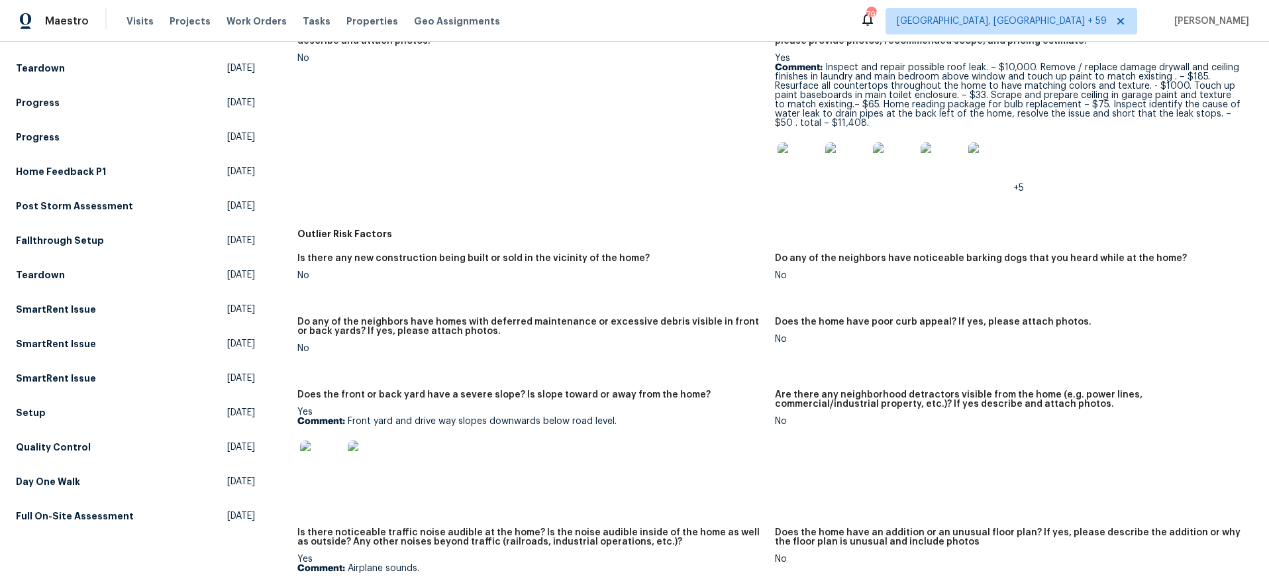
scroll to position [524, 0]
